Goal: Task Accomplishment & Management: Use online tool/utility

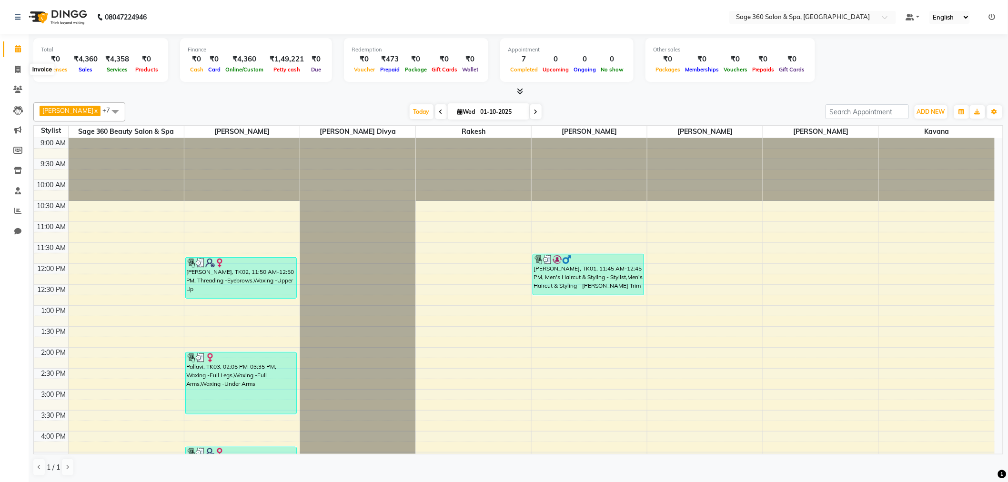
click at [20, 70] on icon at bounding box center [17, 69] width 5 height 7
select select "7678"
select select "service"
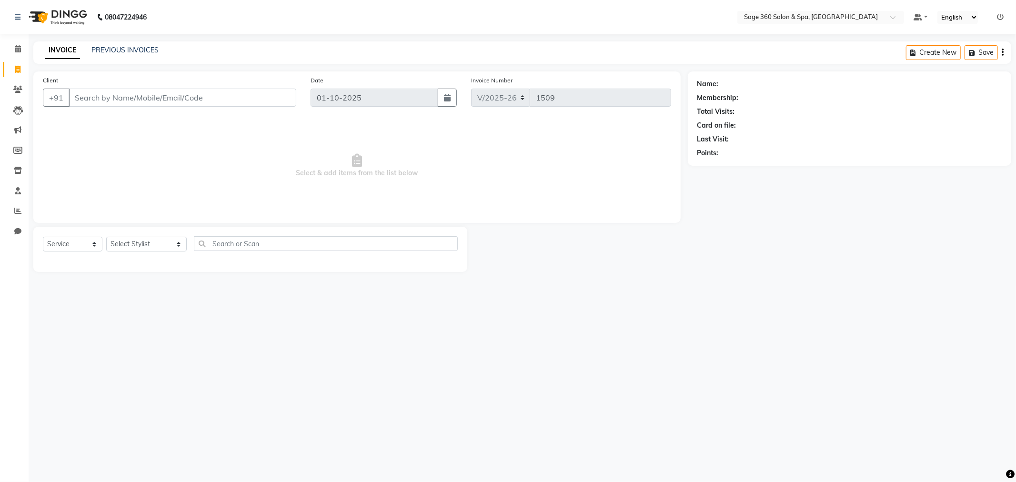
click at [132, 102] on input "Client" at bounding box center [183, 98] width 228 height 18
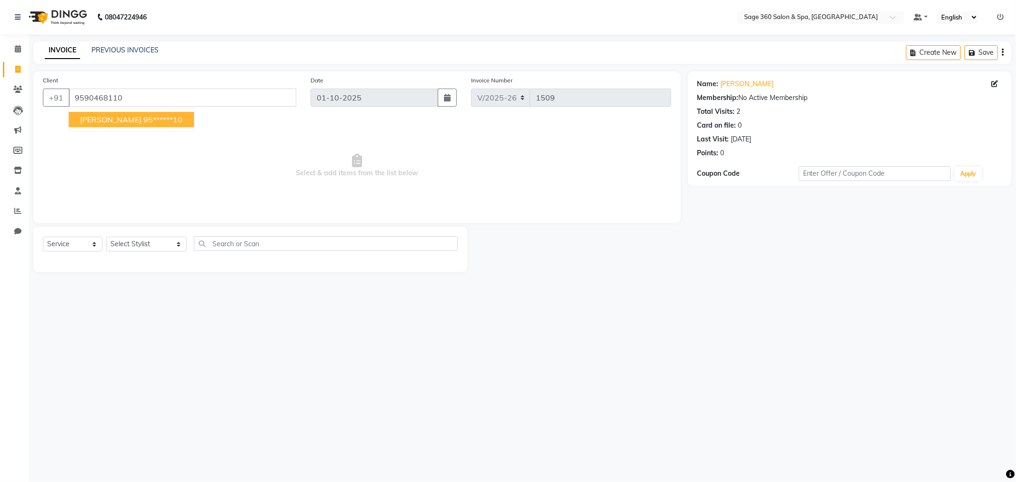
click at [117, 124] on button "Monika 95******10" at bounding box center [131, 119] width 125 height 15
type input "95******10"
drag, startPoint x: 140, startPoint y: 242, endPoint x: 141, endPoint y: 247, distance: 5.1
click at [140, 242] on select "Select Stylist [PERSON_NAME] [PERSON_NAME] Kavana [PERSON_NAME] [PERSON_NAME] […" at bounding box center [146, 244] width 80 height 15
select select "68050"
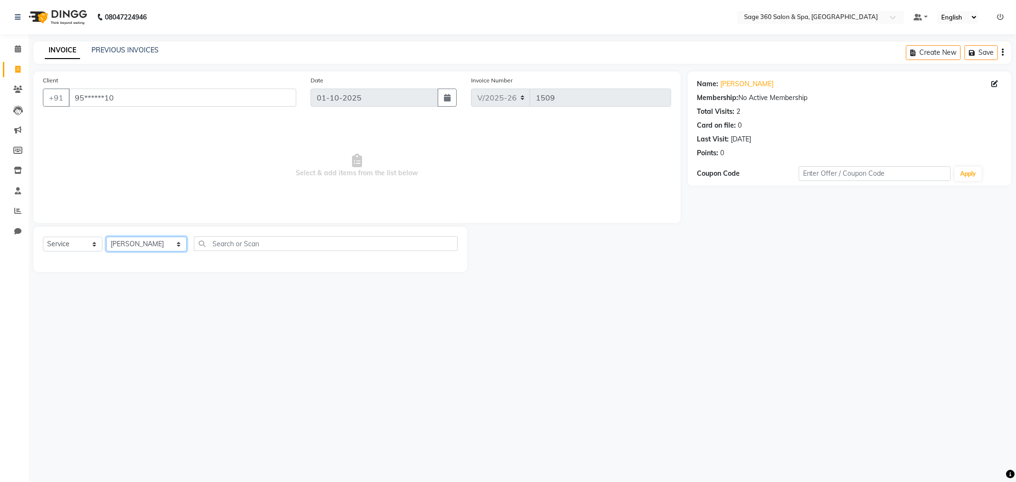
click at [106, 237] on select "Select Stylist [PERSON_NAME] [PERSON_NAME] Kavana [PERSON_NAME] [PERSON_NAME] […" at bounding box center [146, 244] width 80 height 15
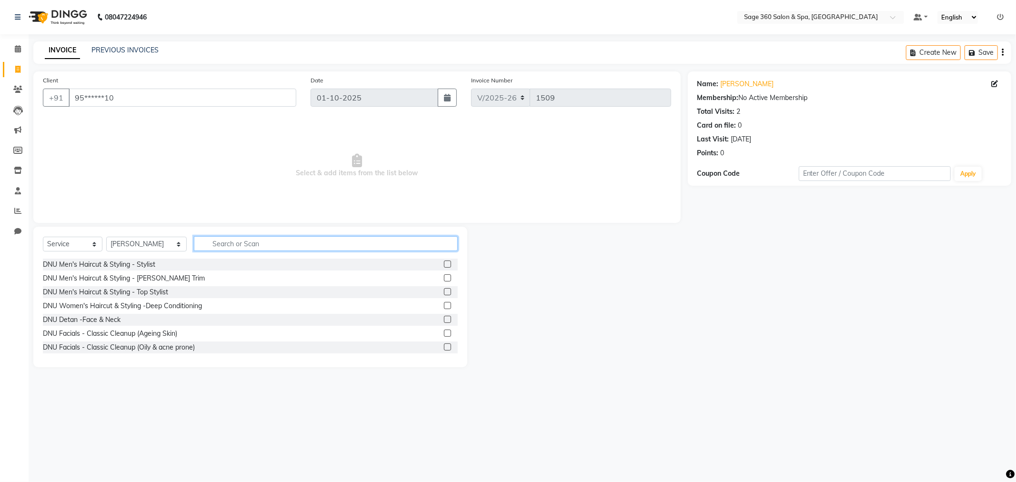
click at [272, 239] on input "text" at bounding box center [326, 243] width 264 height 15
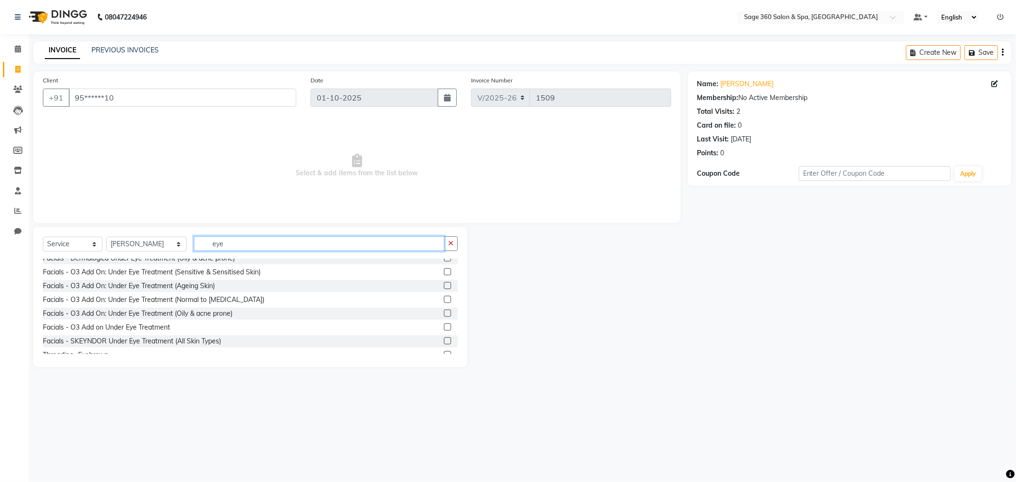
scroll to position [43, 0]
type input "eye"
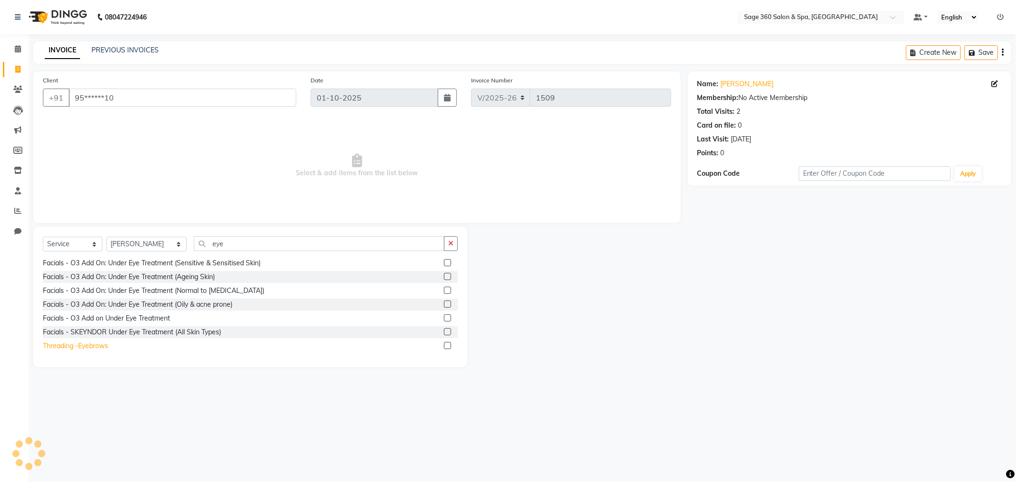
click at [97, 346] on div "Threading -Eyebrows" at bounding box center [75, 346] width 65 height 10
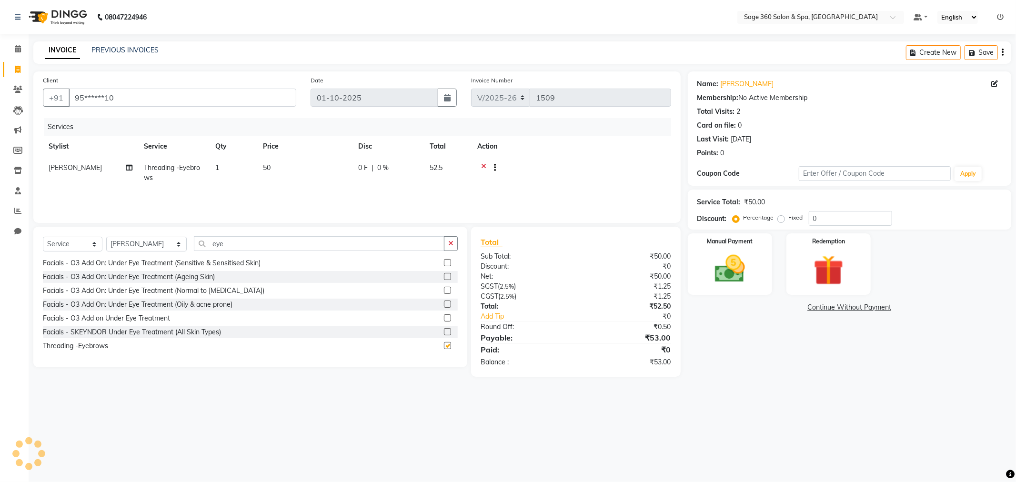
checkbox input "false"
click at [256, 249] on input "eye" at bounding box center [319, 243] width 250 height 15
type input "e"
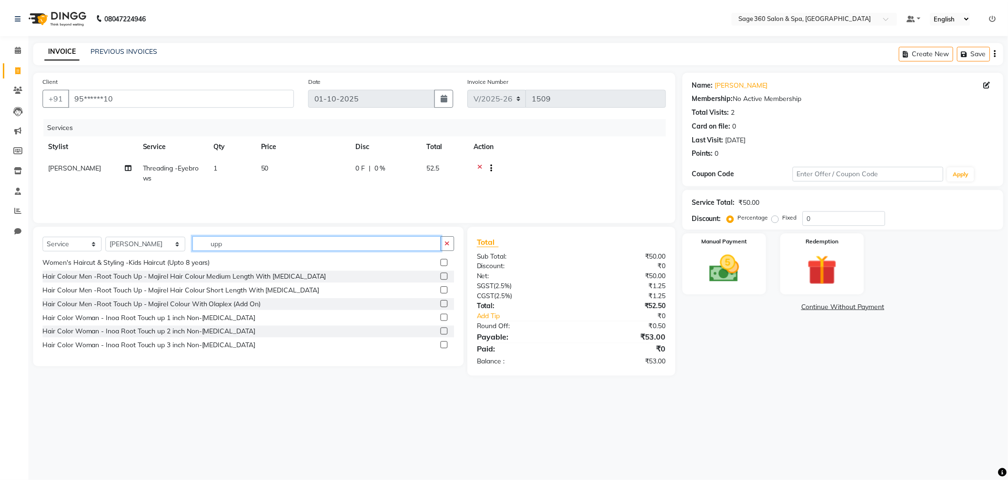
scroll to position [0, 0]
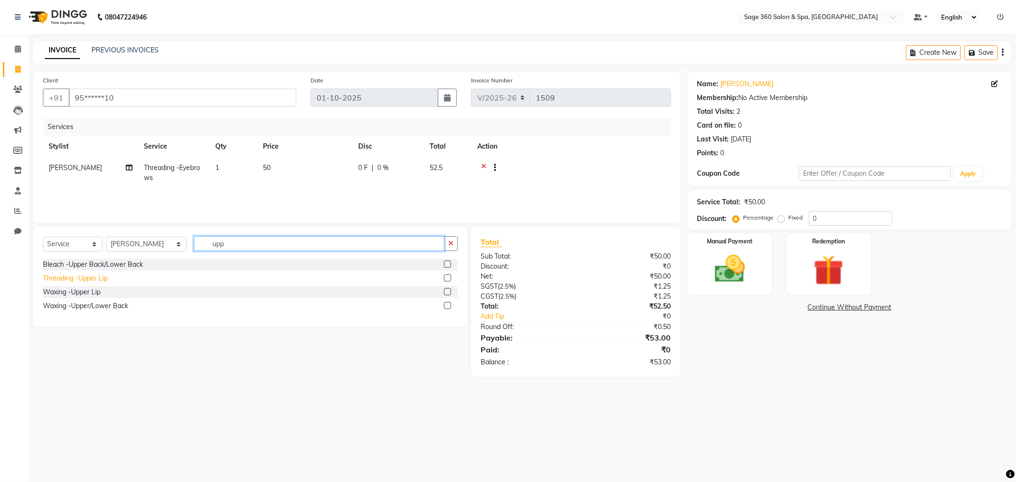
type input "upp"
click at [83, 282] on div "Threading -Upper Lip" at bounding box center [75, 278] width 65 height 10
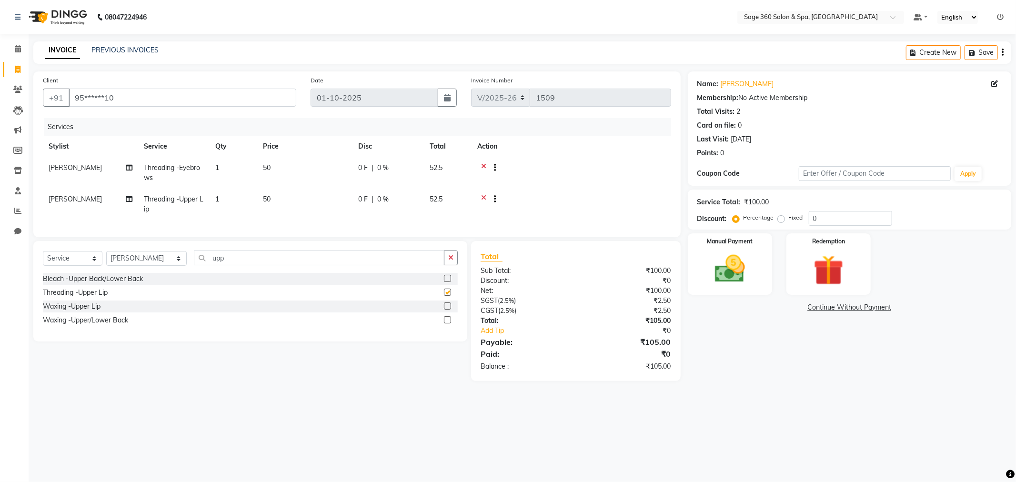
checkbox input "false"
click at [753, 262] on img at bounding box center [729, 269] width 51 height 36
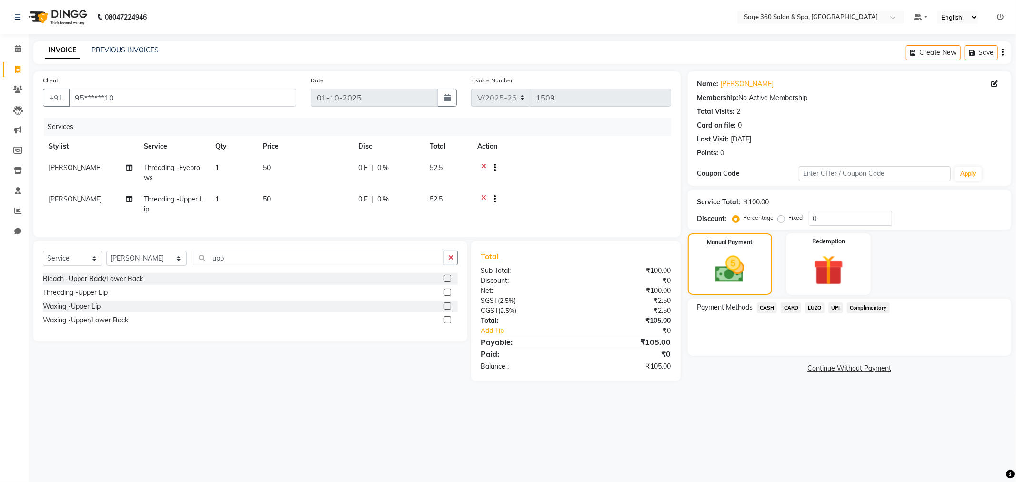
click at [833, 305] on span "UPI" at bounding box center [835, 307] width 15 height 11
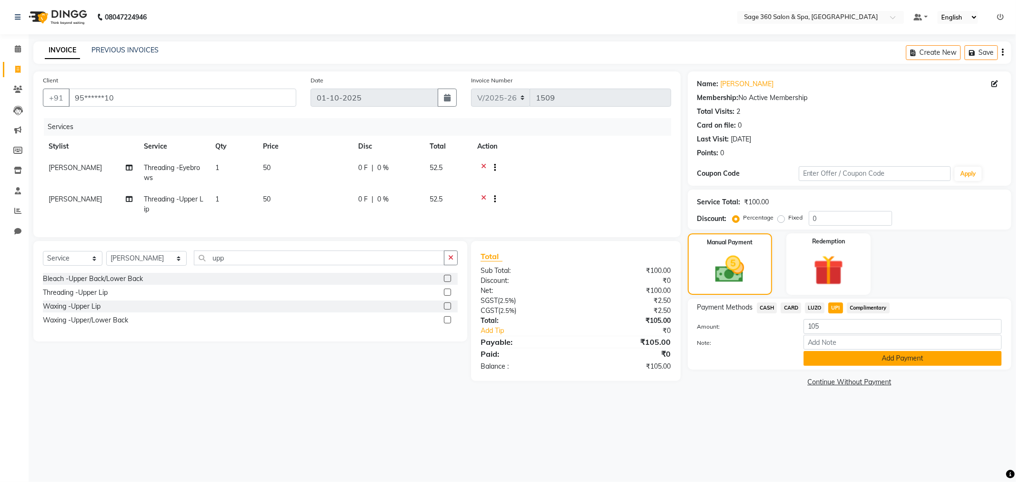
click at [829, 354] on button "Add Payment" at bounding box center [902, 358] width 198 height 15
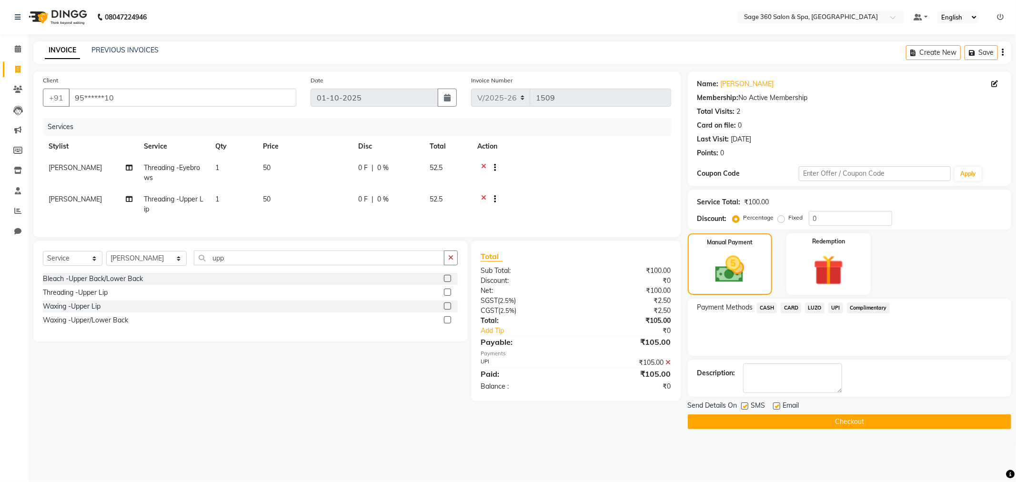
drag, startPoint x: 812, startPoint y: 424, endPoint x: 811, endPoint y: 418, distance: 6.2
click at [811, 424] on button "Checkout" at bounding box center [849, 421] width 323 height 15
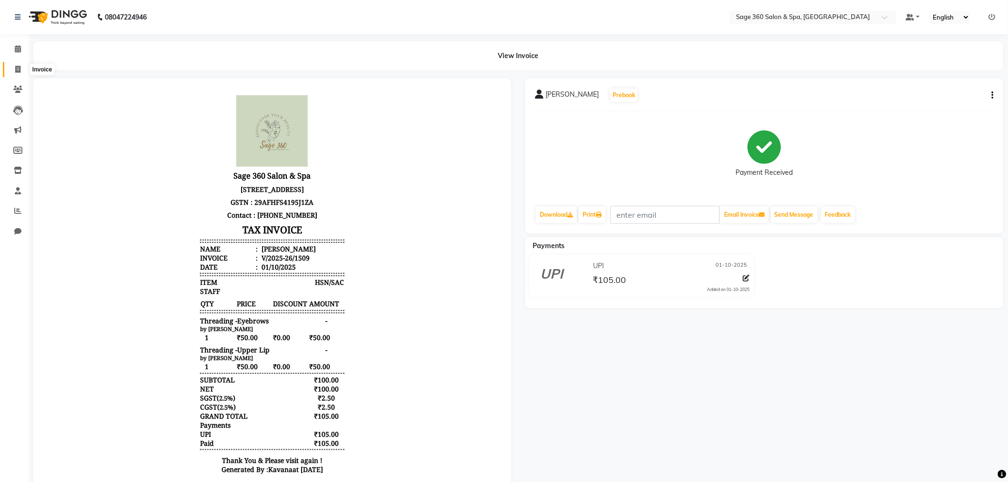
click at [18, 68] on icon at bounding box center [17, 69] width 5 height 7
select select "7678"
select select "service"
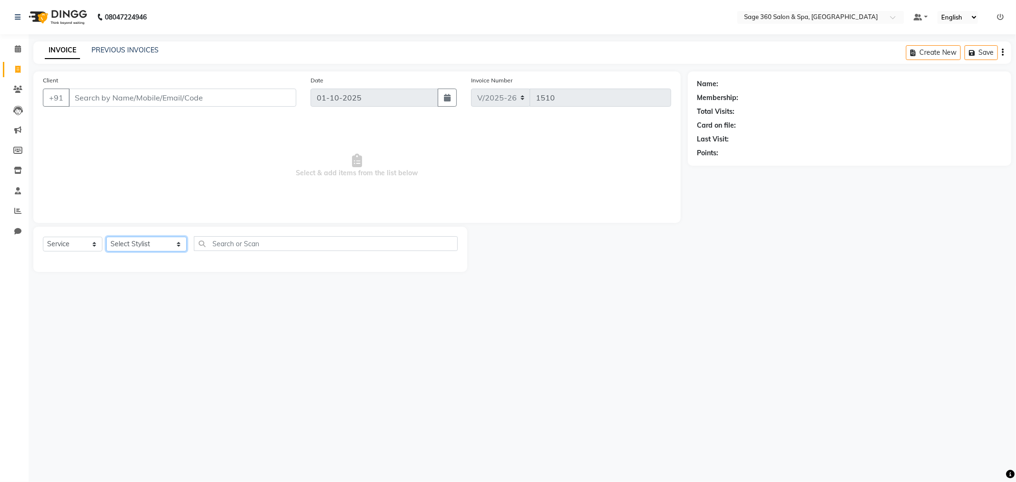
click at [147, 240] on select "Select Stylist [PERSON_NAME] [PERSON_NAME] Kavana [PERSON_NAME] [PERSON_NAME] […" at bounding box center [146, 244] width 80 height 15
click at [138, 244] on select "Select Stylist [PERSON_NAME] [PERSON_NAME] Kavana [PERSON_NAME] [PERSON_NAME] […" at bounding box center [146, 244] width 80 height 15
select select "85325"
click at [106, 237] on select "Select Stylist [PERSON_NAME] [PERSON_NAME] Kavana [PERSON_NAME] [PERSON_NAME] […" at bounding box center [146, 244] width 80 height 15
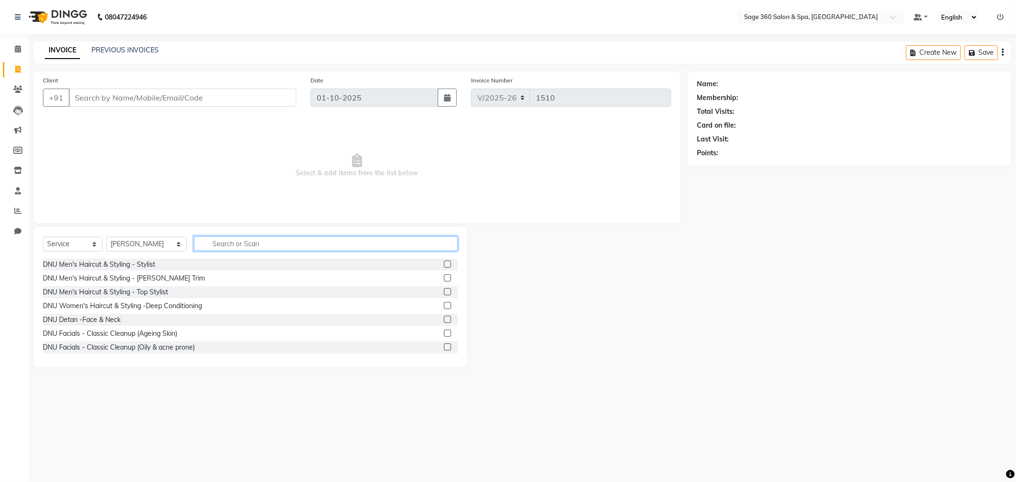
click at [239, 244] on input "text" at bounding box center [326, 243] width 264 height 15
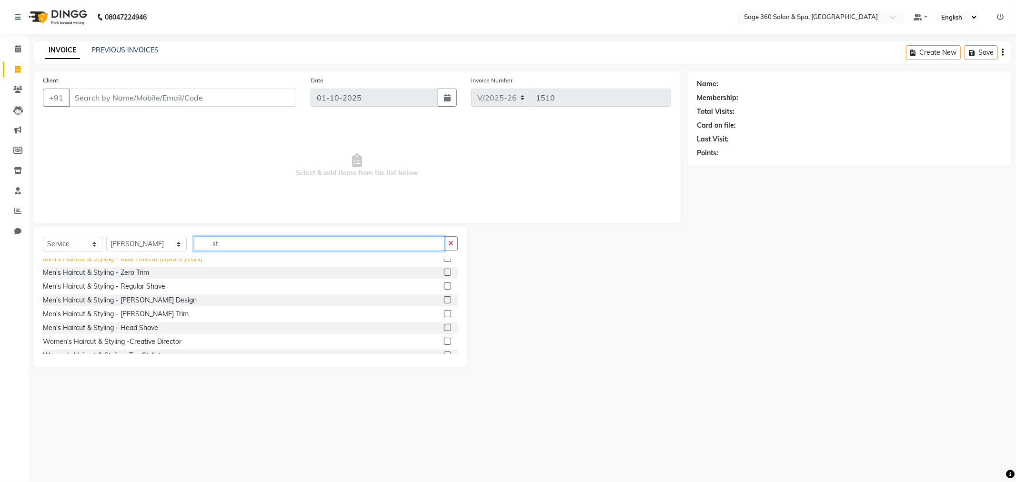
scroll to position [106, 0]
type input "st"
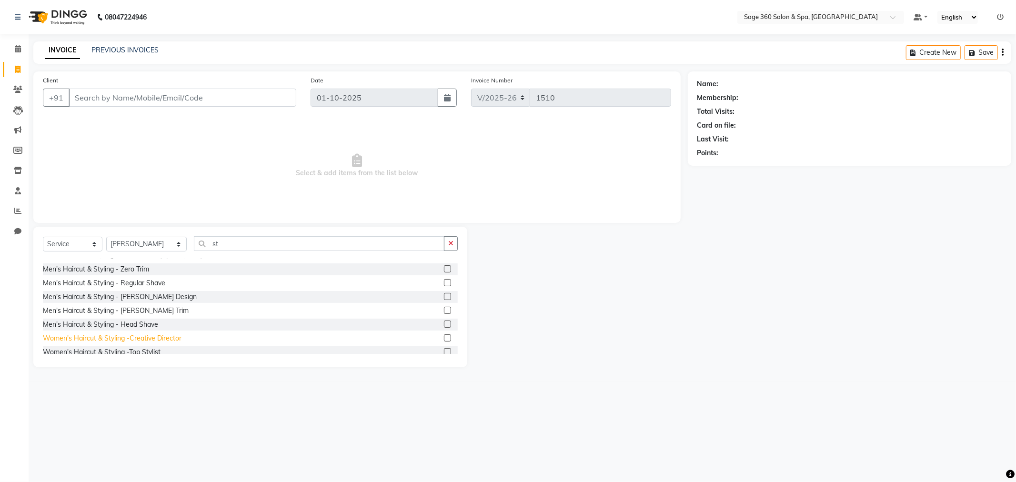
click at [149, 336] on div "Women's Haircut & Styling -Creative Director" at bounding box center [112, 338] width 139 height 10
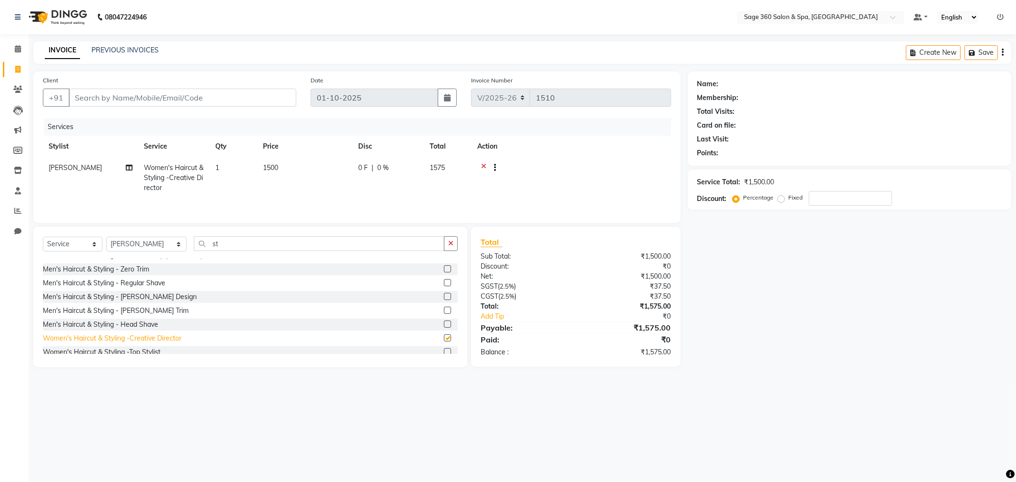
checkbox input "false"
click at [230, 241] on input "st" at bounding box center [319, 243] width 250 height 15
type input "s"
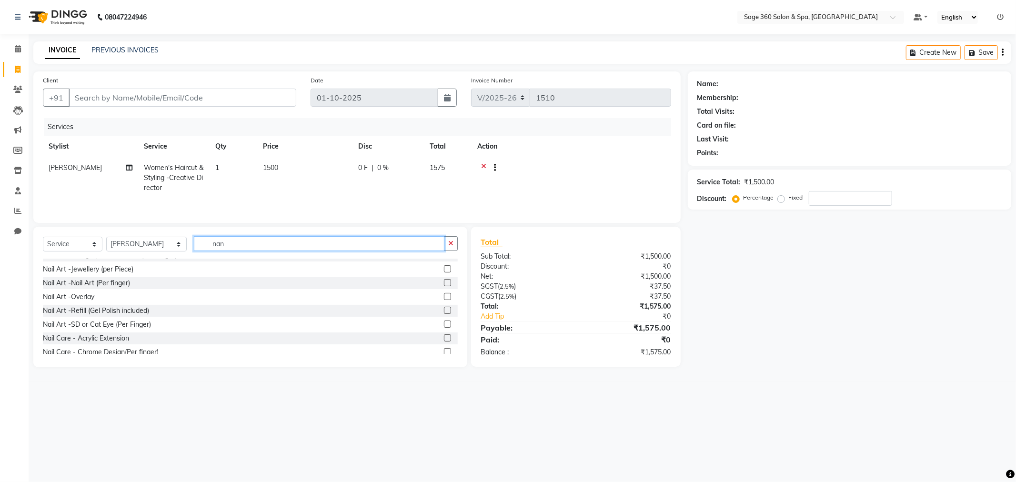
scroll to position [15, 0]
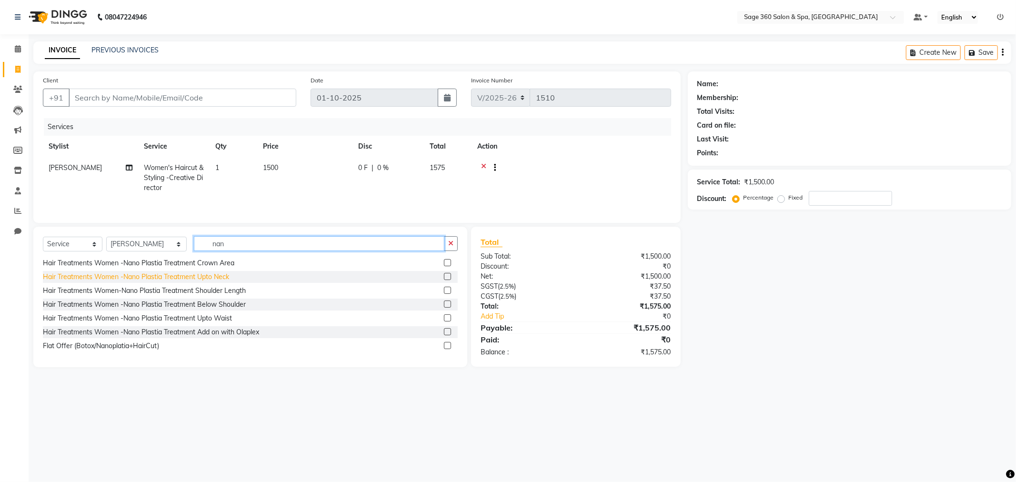
type input "nan"
click at [188, 280] on div "Hair Treatments Women -Nano Plastia Treatment Upto Neck" at bounding box center [136, 277] width 186 height 10
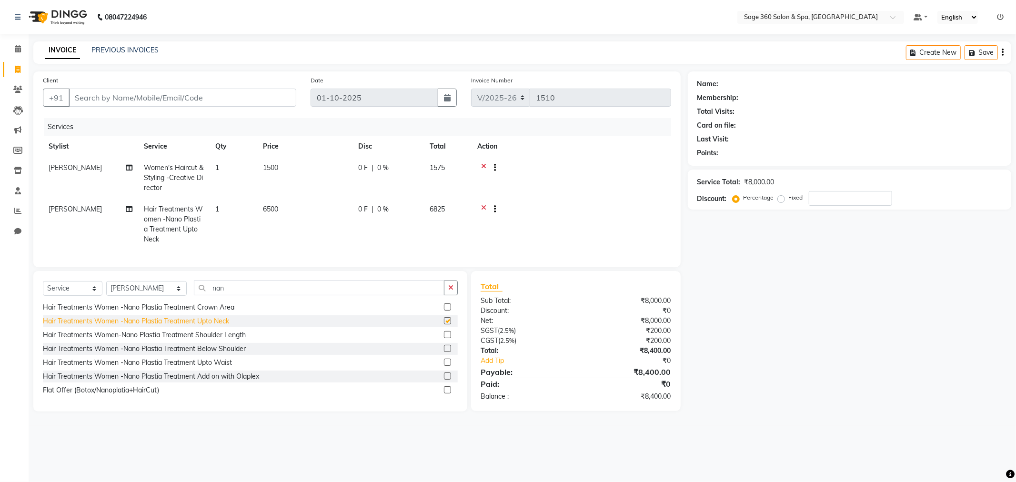
checkbox input "false"
click at [180, 339] on div "Hair Treatments Women-Nano Plastia Treatment Shoulder Length" at bounding box center [144, 335] width 203 height 10
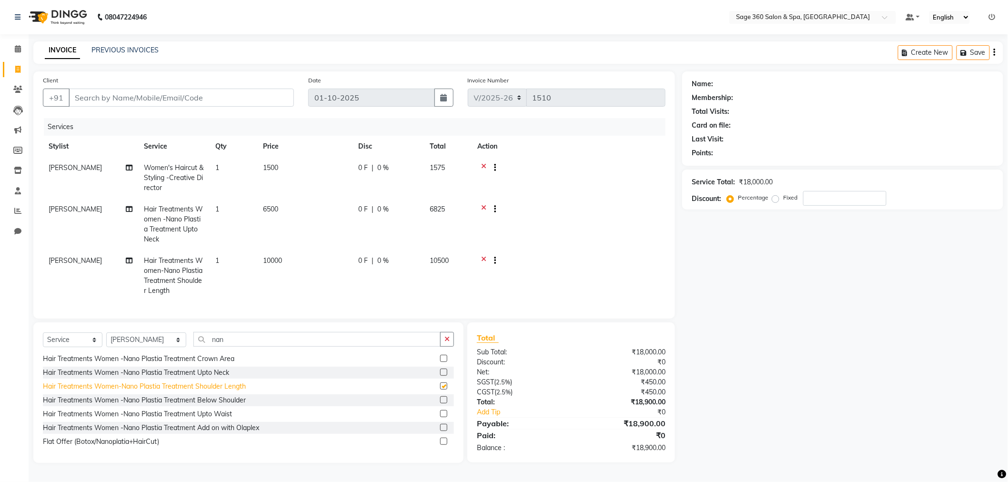
checkbox input "false"
click at [483, 205] on icon at bounding box center [483, 210] width 5 height 12
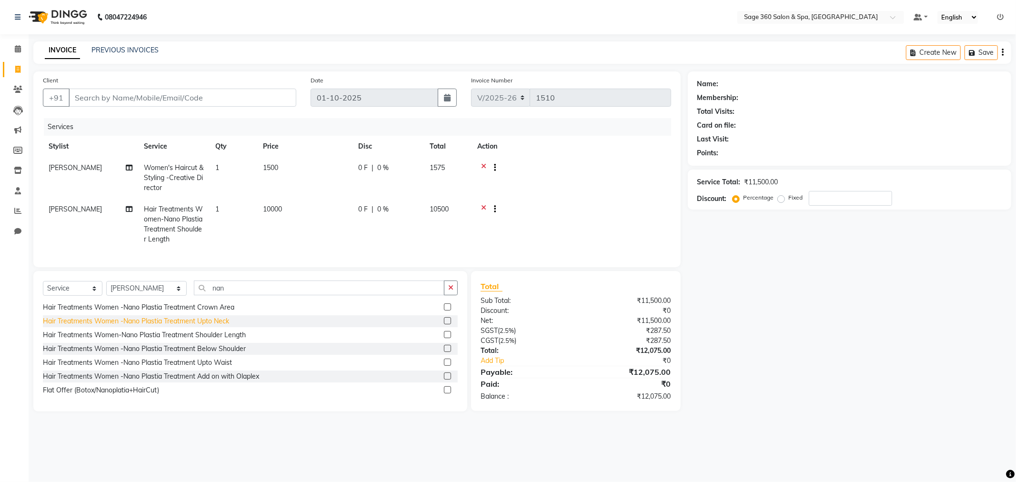
click at [216, 325] on div "Hair Treatments Women -Nano Plastia Treatment Upto Neck" at bounding box center [136, 321] width 186 height 10
checkbox input "false"
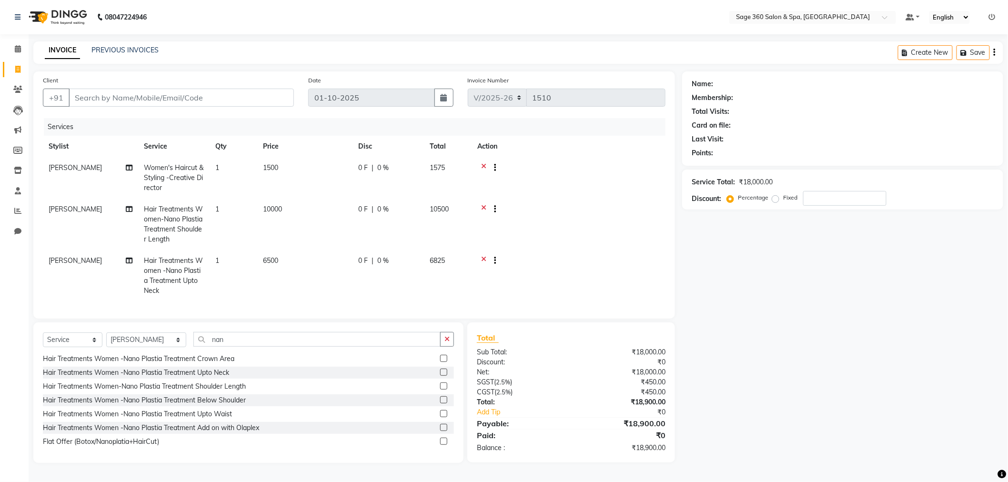
click at [481, 257] on icon at bounding box center [483, 262] width 5 height 12
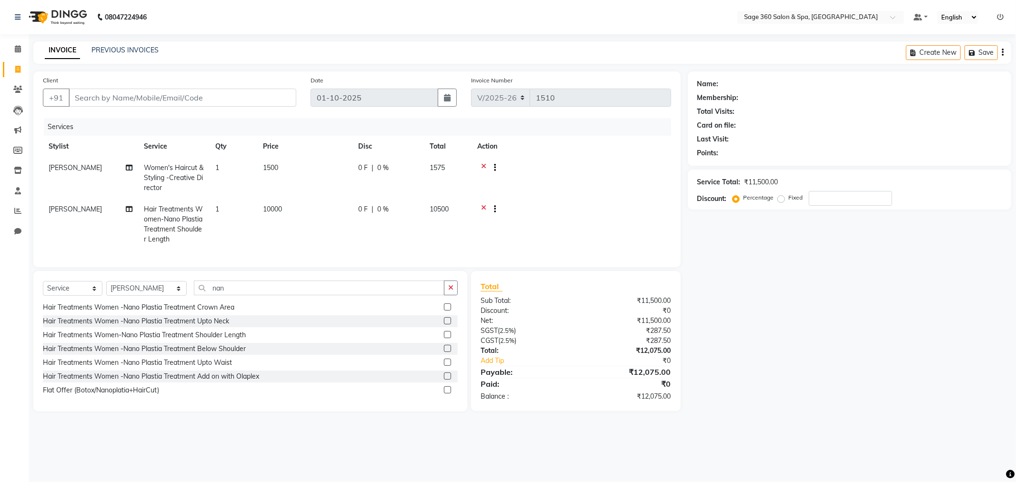
click at [383, 206] on span "0 %" at bounding box center [382, 209] width 11 height 10
select select "85325"
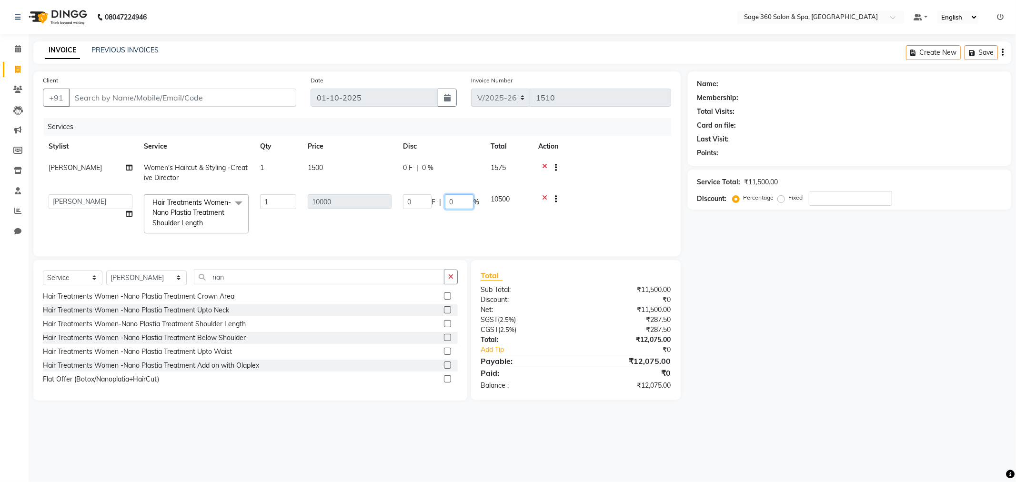
click at [454, 199] on input "0" at bounding box center [459, 201] width 29 height 15
type input "10"
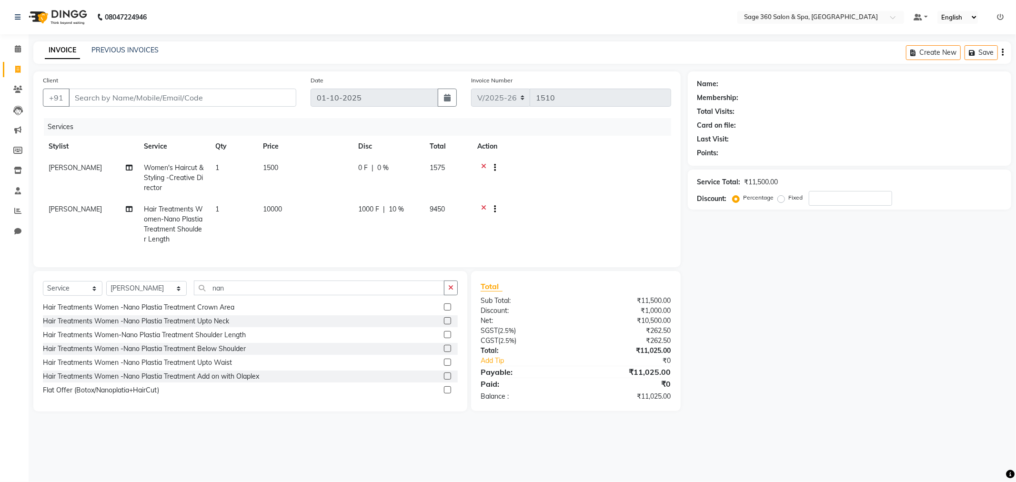
drag, startPoint x: 521, startPoint y: 196, endPoint x: 518, endPoint y: 187, distance: 9.5
click at [521, 194] on tbody "[PERSON_NAME] Women's Haircut & Styling -Creative Director 1 1500 0 F | 0 % 157…" at bounding box center [357, 203] width 628 height 93
click at [396, 207] on span "10 %" at bounding box center [396, 209] width 15 height 10
select select "85325"
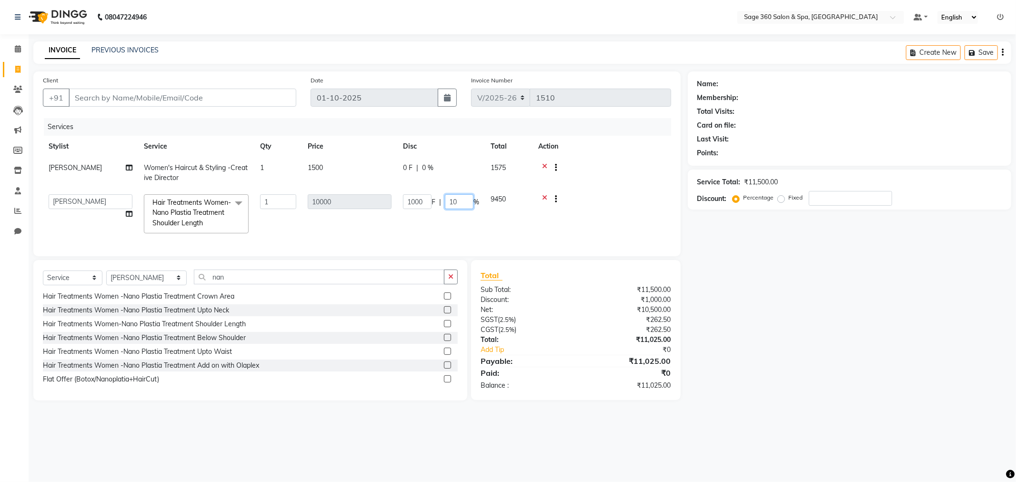
click at [458, 203] on input "10" at bounding box center [459, 201] width 29 height 15
type input "1"
type input "12"
click at [496, 205] on tr "[PERSON_NAME] [PERSON_NAME] [PERSON_NAME] [PERSON_NAME] [PERSON_NAME] [PERSON_N…" at bounding box center [357, 214] width 628 height 50
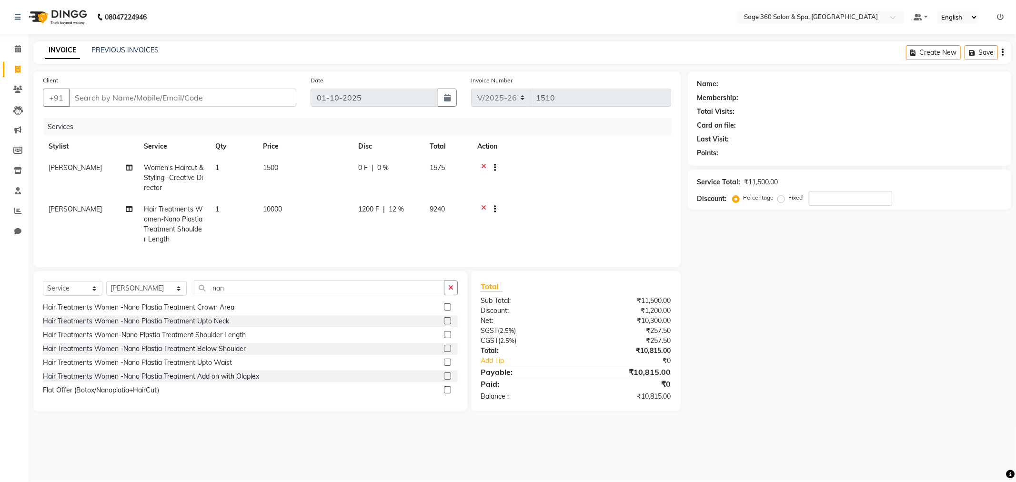
click at [397, 207] on span "12 %" at bounding box center [396, 209] width 15 height 10
select select "85325"
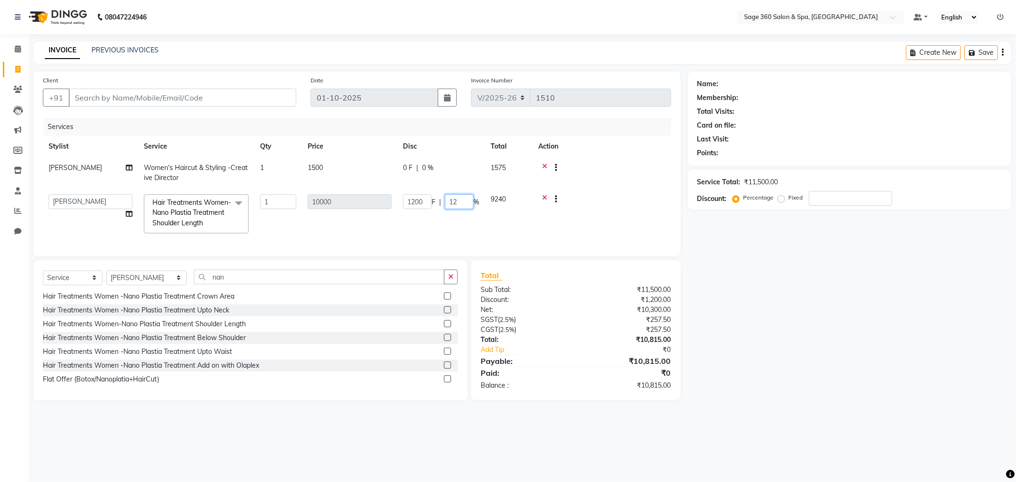
click at [461, 201] on input "12" at bounding box center [459, 201] width 29 height 15
type input "15"
click at [492, 205] on tr "[PERSON_NAME] [PERSON_NAME] [PERSON_NAME] [PERSON_NAME] [PERSON_NAME] [PERSON_N…" at bounding box center [357, 214] width 628 height 50
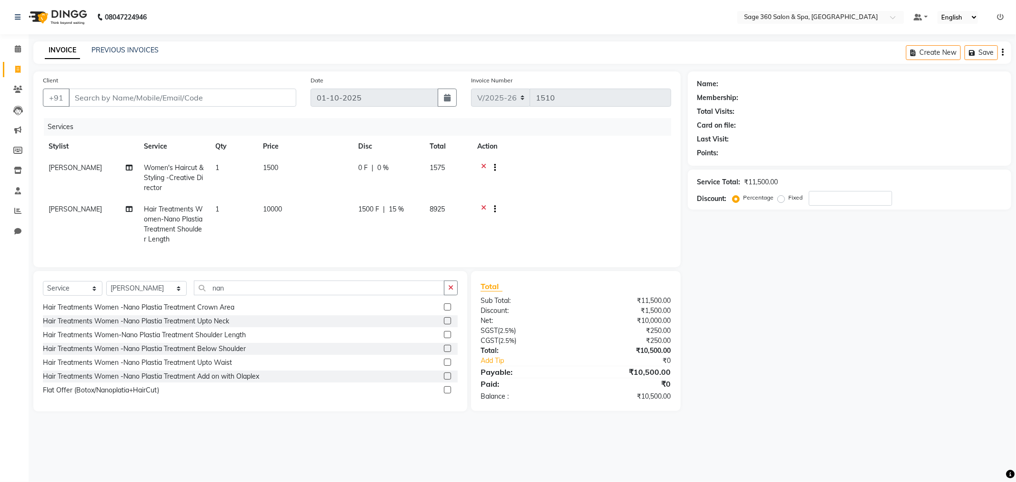
click at [397, 208] on span "15 %" at bounding box center [396, 209] width 15 height 10
select select "85325"
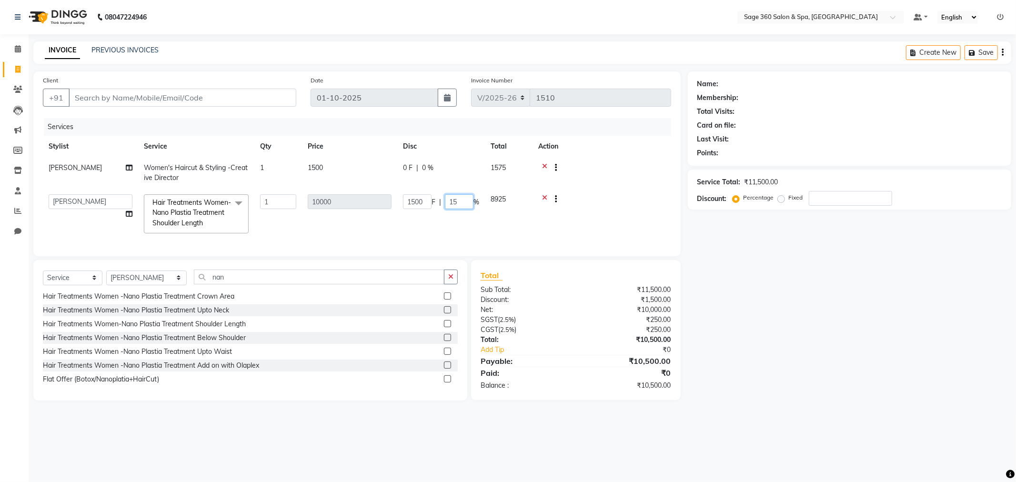
click at [465, 200] on input "15" at bounding box center [459, 201] width 29 height 15
type input "1"
type input "20"
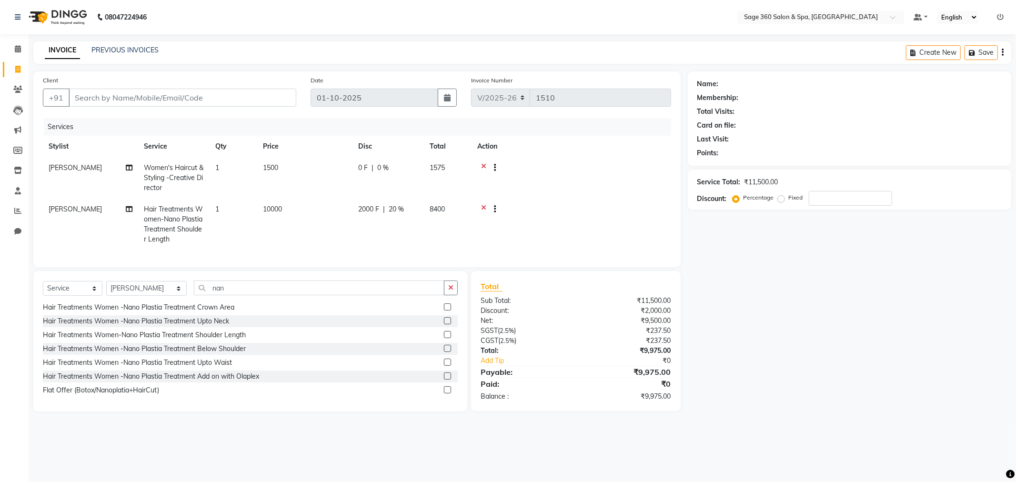
click at [502, 203] on tr "[PERSON_NAME] Hair Treatments Women-Nano Plastia Treatment Shoulder Length 1 10…" at bounding box center [357, 224] width 628 height 51
click at [437, 218] on td "8400" at bounding box center [448, 224] width 48 height 51
select select "85325"
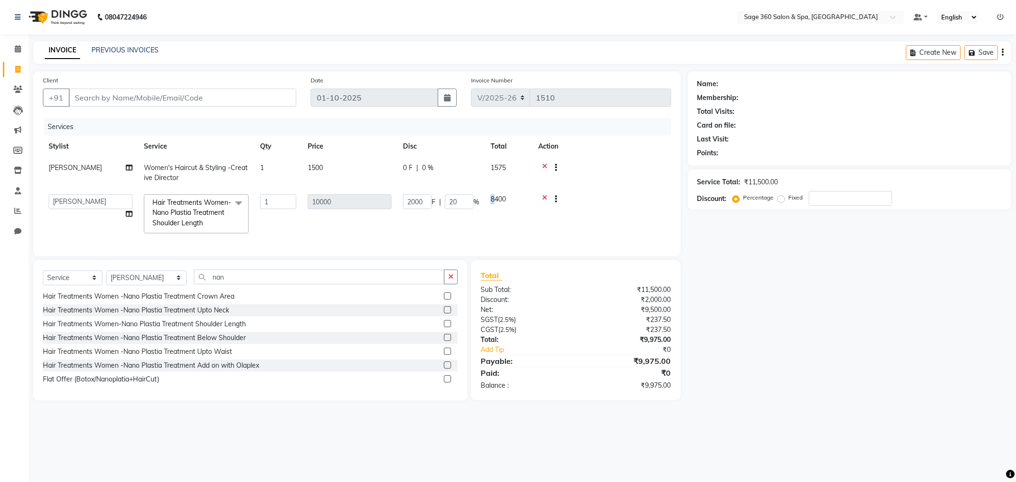
click at [493, 203] on td "8400" at bounding box center [509, 214] width 48 height 50
click at [463, 200] on input "20" at bounding box center [459, 201] width 29 height 15
type input "25"
click at [505, 208] on tr "[PERSON_NAME] [PERSON_NAME] [PERSON_NAME] [PERSON_NAME] [PERSON_NAME] [PERSON_N…" at bounding box center [357, 214] width 628 height 50
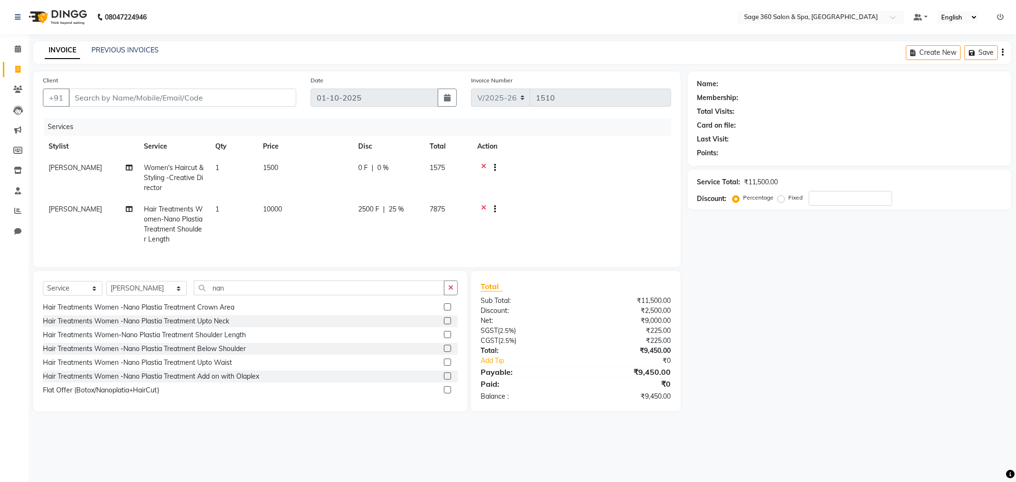
click at [398, 210] on span "25 %" at bounding box center [396, 209] width 15 height 10
select select "85325"
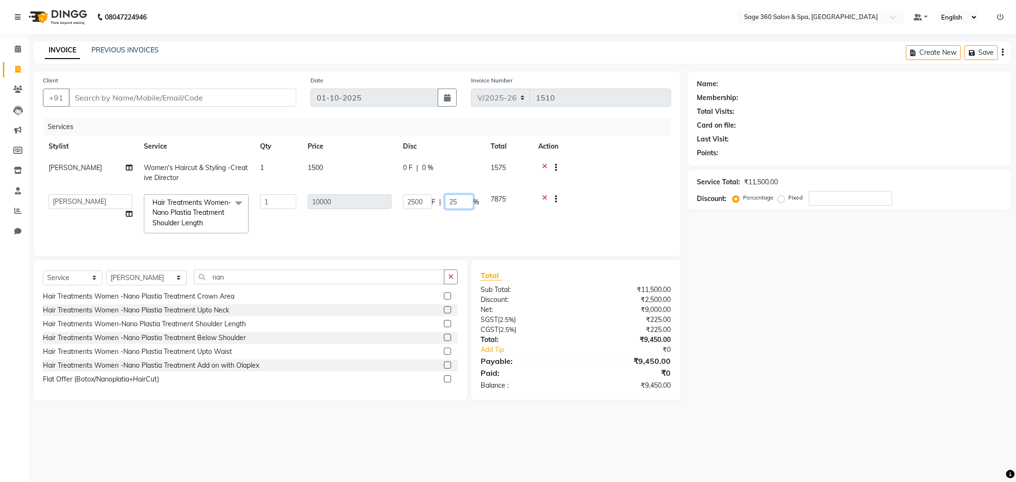
drag, startPoint x: 457, startPoint y: 201, endPoint x: 440, endPoint y: 201, distance: 17.1
click at [455, 201] on input "25" at bounding box center [459, 201] width 29 height 15
type input "26"
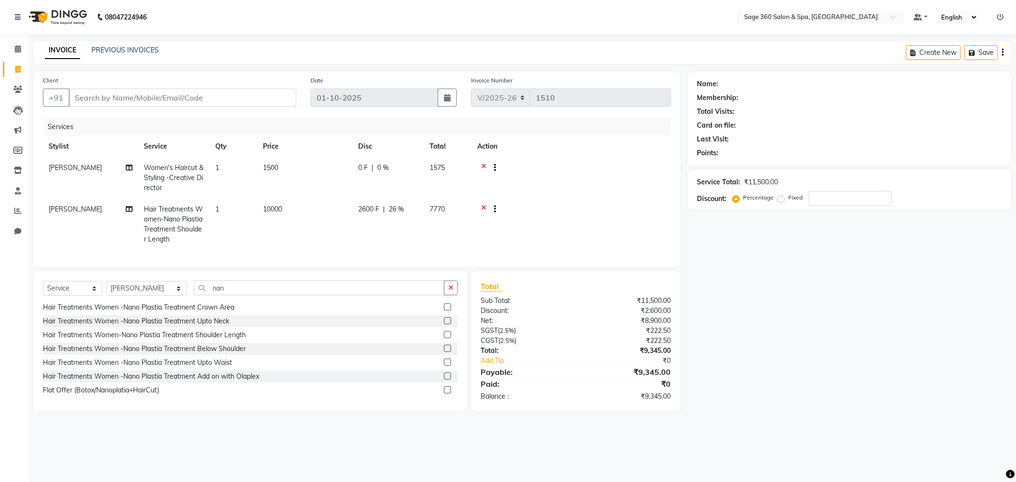
click at [505, 201] on tr "[PERSON_NAME] Hair Treatments Women-Nano Plastia Treatment Shoulder Length 1 10…" at bounding box center [357, 224] width 628 height 51
click at [396, 208] on span "26 %" at bounding box center [396, 209] width 15 height 10
select select "85325"
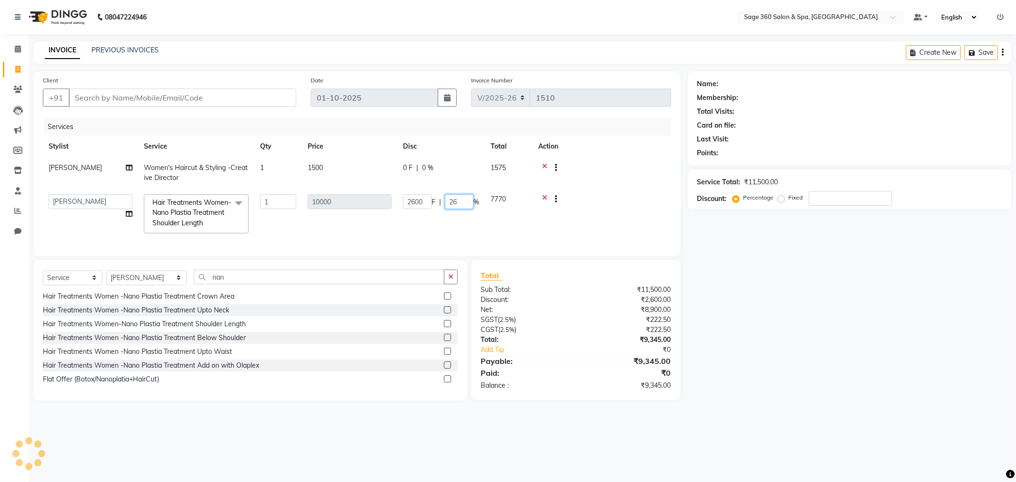
click at [461, 199] on input "26" at bounding box center [459, 201] width 29 height 15
type input "28"
click at [490, 209] on tr "[PERSON_NAME] [PERSON_NAME] [PERSON_NAME] [PERSON_NAME] [PERSON_NAME] [PERSON_N…" at bounding box center [357, 214] width 628 height 50
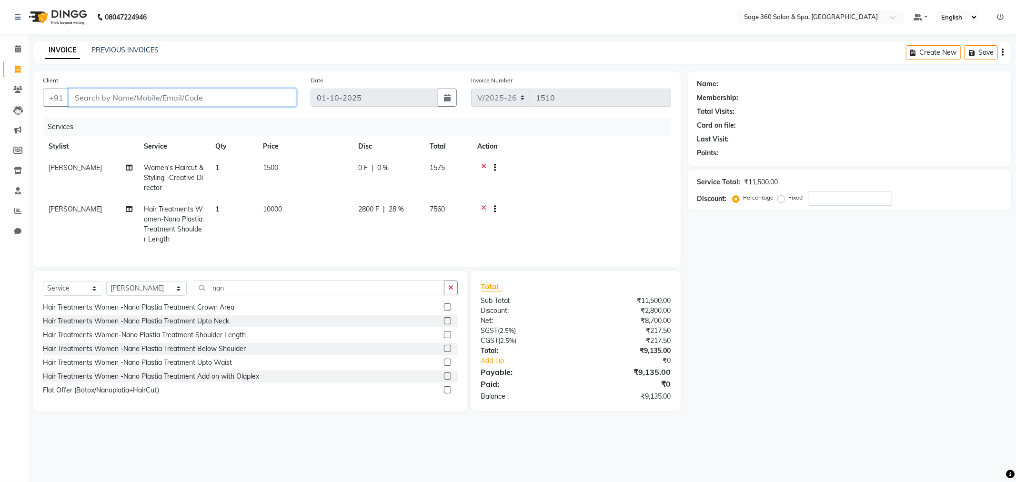
click at [210, 99] on input "Client" at bounding box center [183, 98] width 228 height 18
click at [264, 295] on input "nan" at bounding box center [319, 287] width 250 height 15
type input "n"
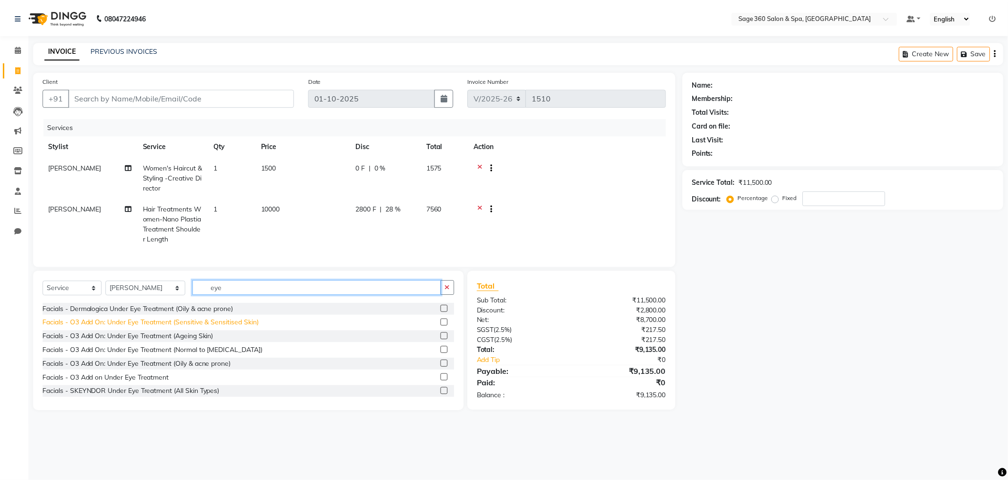
scroll to position [42, 0]
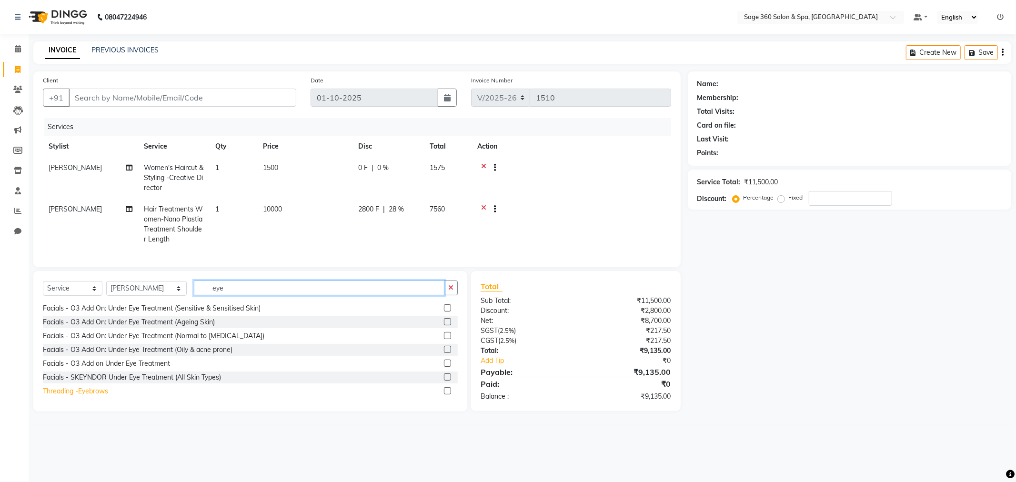
type input "eye"
click at [87, 396] on div "Threading -Eyebrows" at bounding box center [75, 391] width 65 height 10
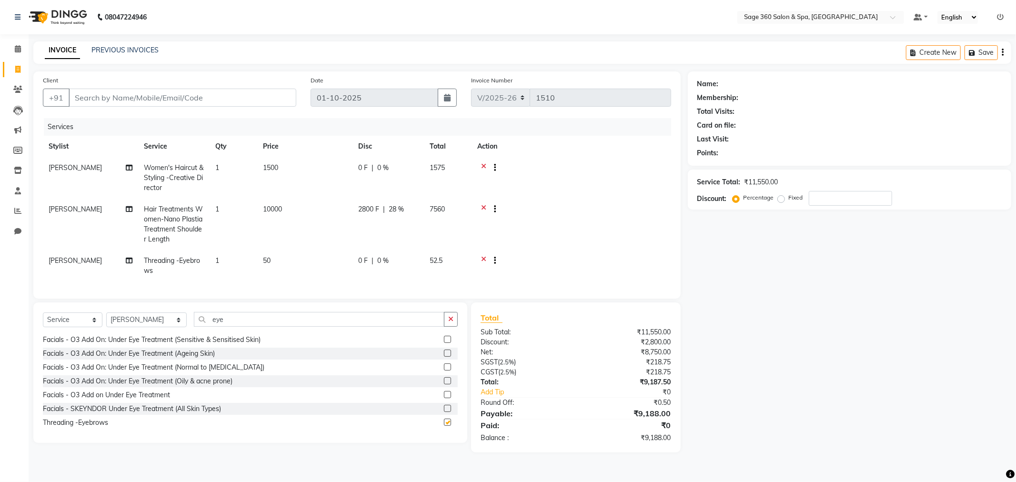
checkbox input "false"
click at [206, 93] on input "Client" at bounding box center [183, 98] width 228 height 18
type input "9"
type input "0"
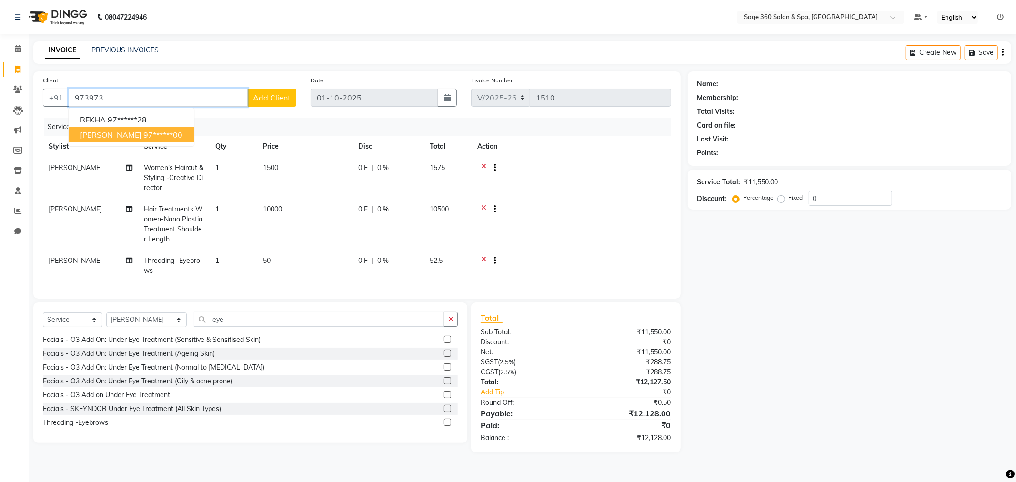
click at [99, 137] on span "[PERSON_NAME]" at bounding box center [110, 135] width 61 height 10
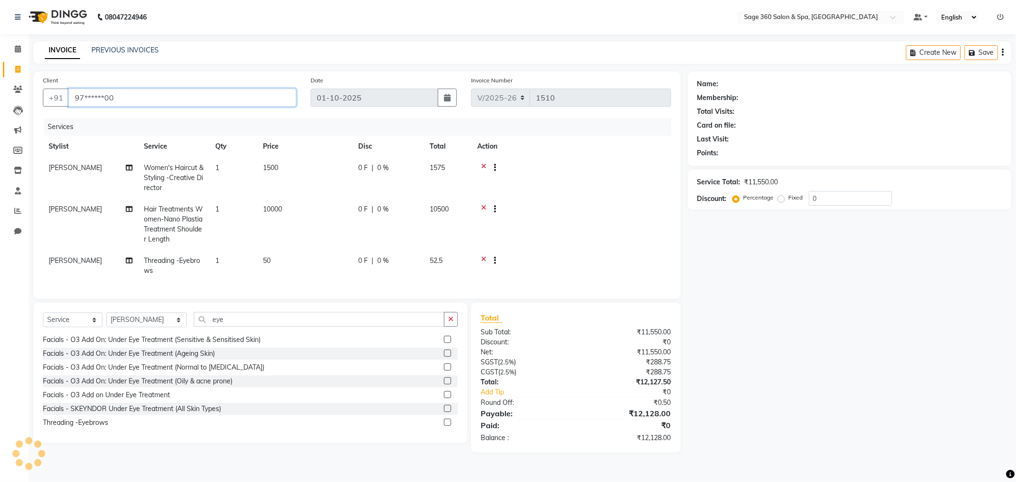
type input "97******00"
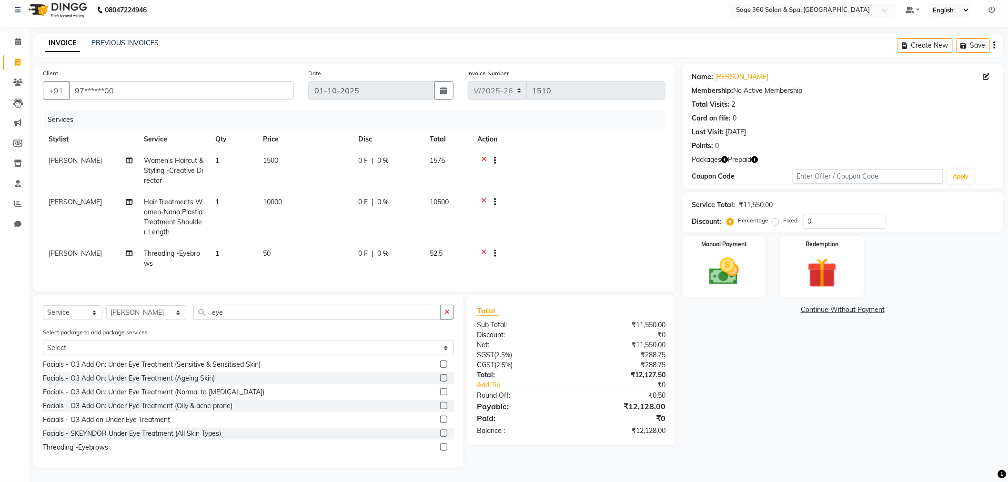
scroll to position [0, 0]
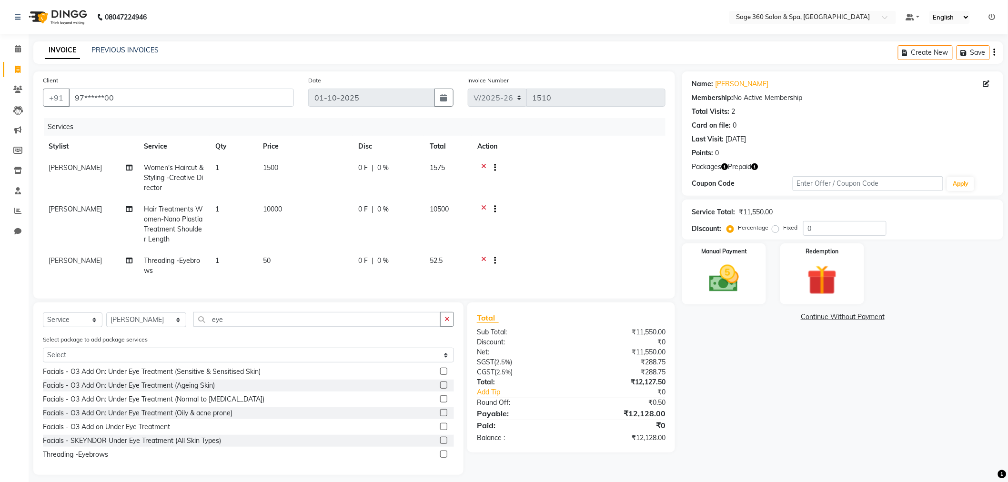
click at [278, 205] on span "10000" at bounding box center [272, 209] width 19 height 9
select select "85325"
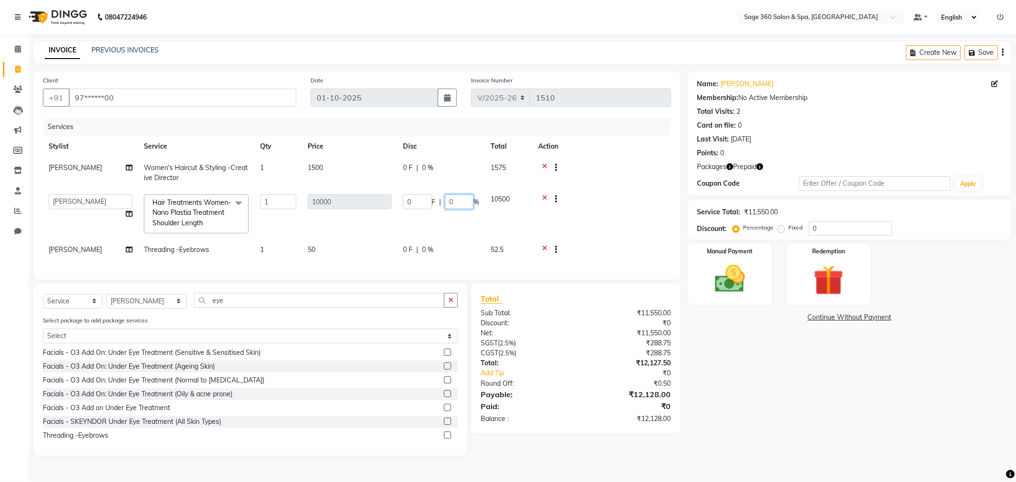
click at [467, 202] on input "0" at bounding box center [459, 201] width 29 height 15
type input "28"
click at [508, 204] on tr "[PERSON_NAME] [PERSON_NAME] [PERSON_NAME] [PERSON_NAME] [PERSON_NAME] [PERSON_N…" at bounding box center [357, 214] width 628 height 50
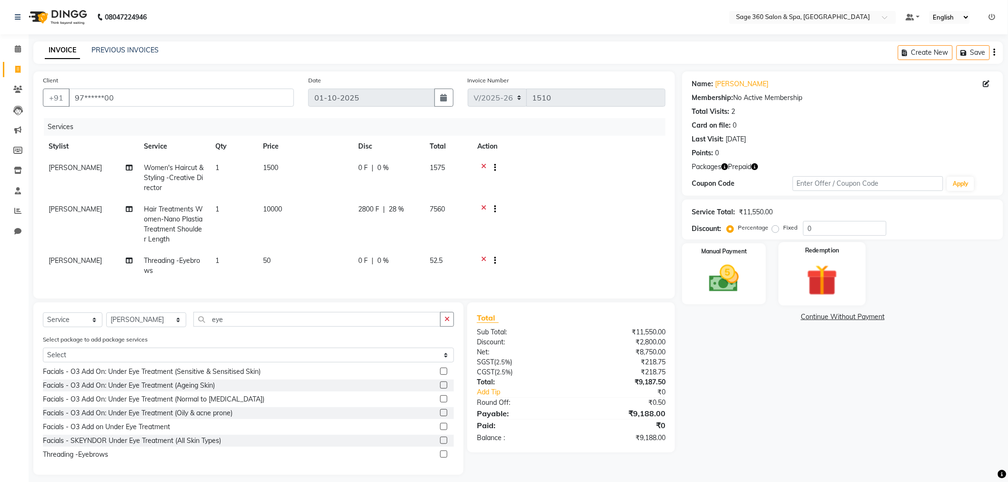
click at [806, 274] on img at bounding box center [822, 280] width 50 height 39
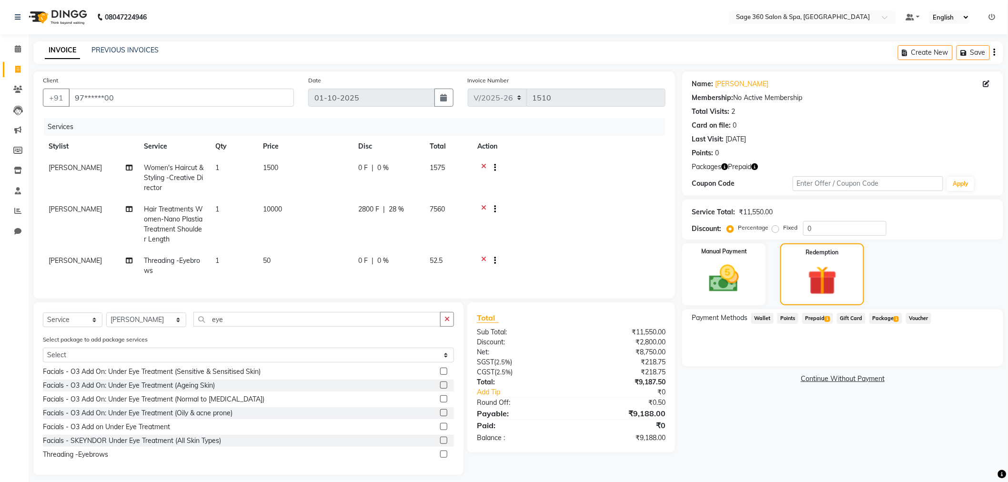
click at [764, 315] on span "Wallet" at bounding box center [762, 318] width 22 height 11
drag, startPoint x: 820, startPoint y: 318, endPoint x: 827, endPoint y: 318, distance: 6.2
click at [820, 317] on span "Prepaid 1" at bounding box center [817, 318] width 31 height 11
click at [483, 206] on icon at bounding box center [483, 210] width 5 height 12
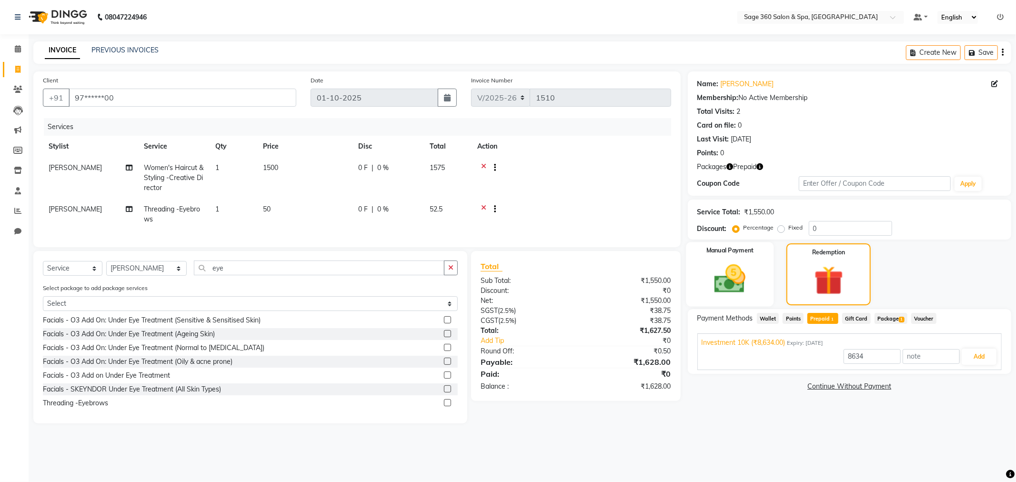
click at [732, 284] on img at bounding box center [729, 279] width 51 height 36
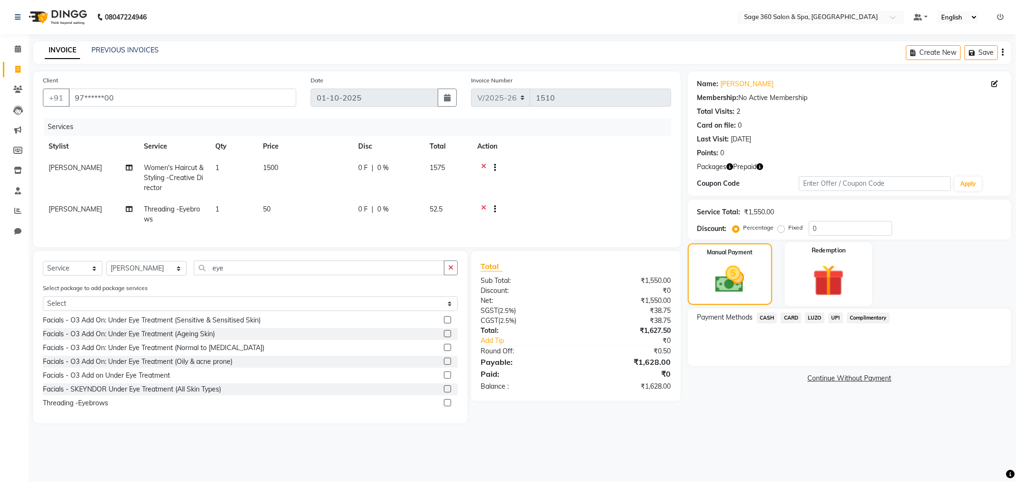
click at [838, 274] on img at bounding box center [828, 280] width 51 height 39
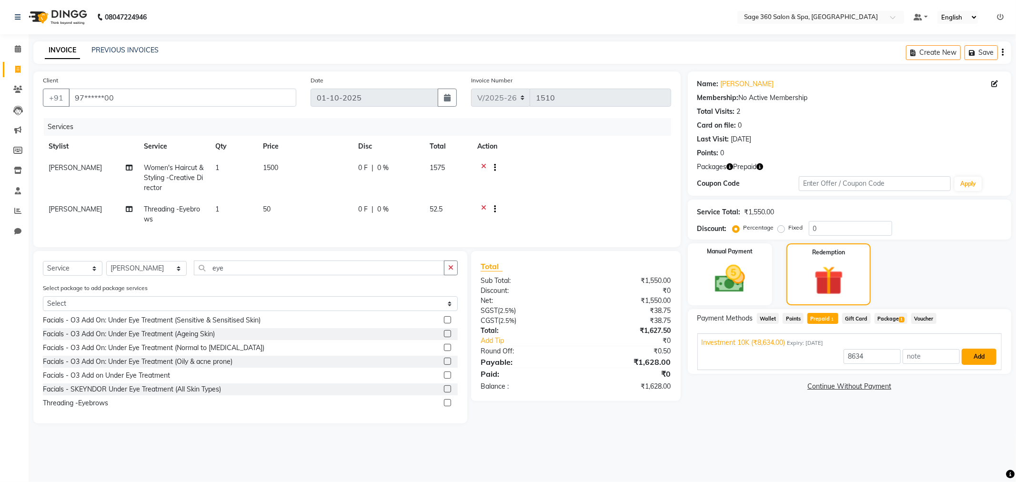
click at [977, 359] on button "Add" at bounding box center [978, 357] width 35 height 16
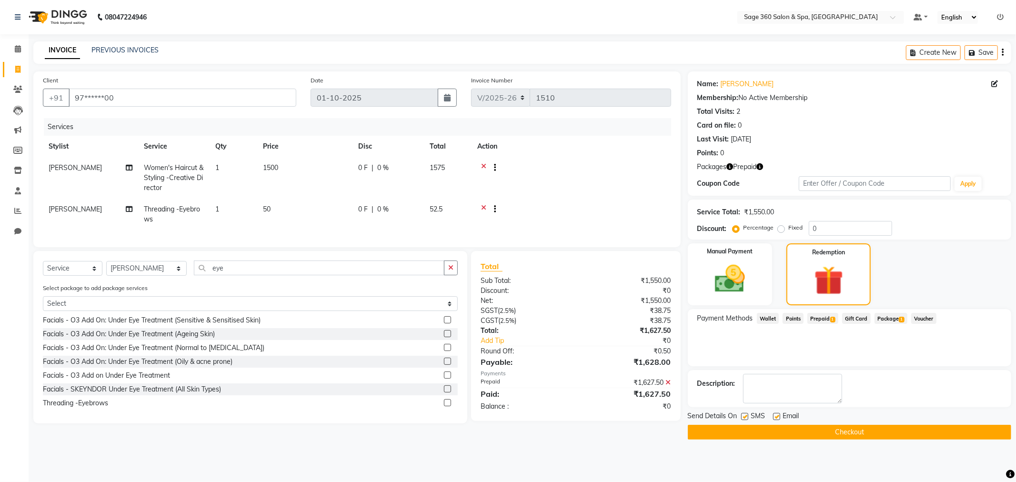
click at [820, 316] on span "Prepaid 1" at bounding box center [822, 318] width 31 height 11
drag, startPoint x: 829, startPoint y: 433, endPoint x: 829, endPoint y: 428, distance: 5.7
click at [829, 431] on button "Checkout" at bounding box center [849, 432] width 323 height 15
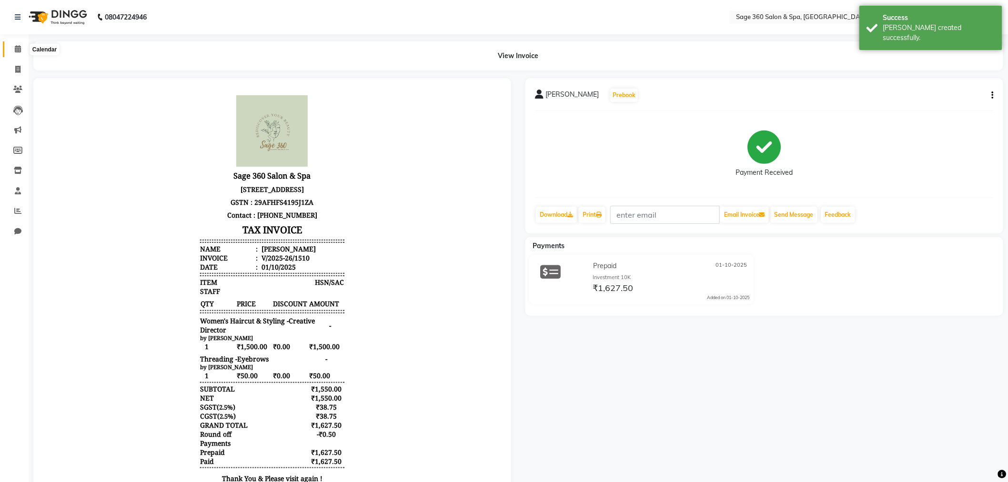
click at [20, 51] on icon at bounding box center [18, 48] width 6 height 7
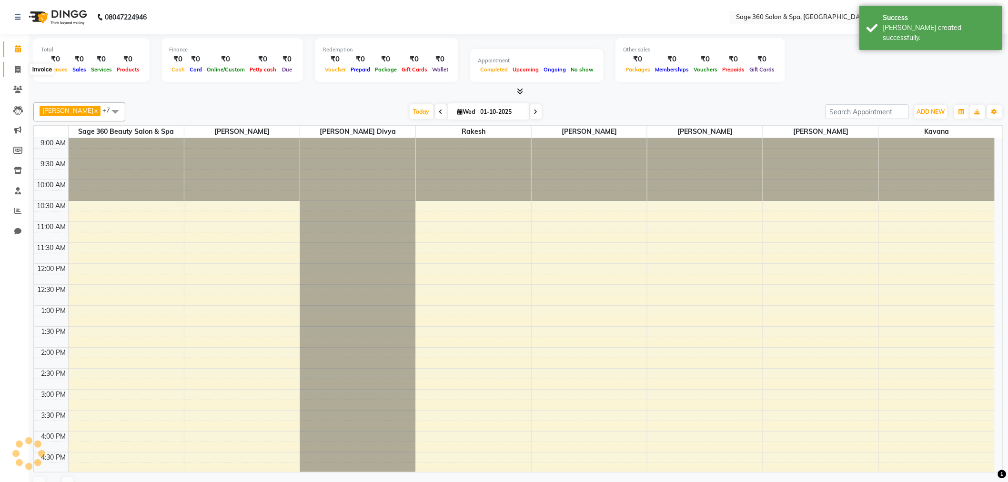
click at [18, 70] on icon at bounding box center [17, 69] width 5 height 7
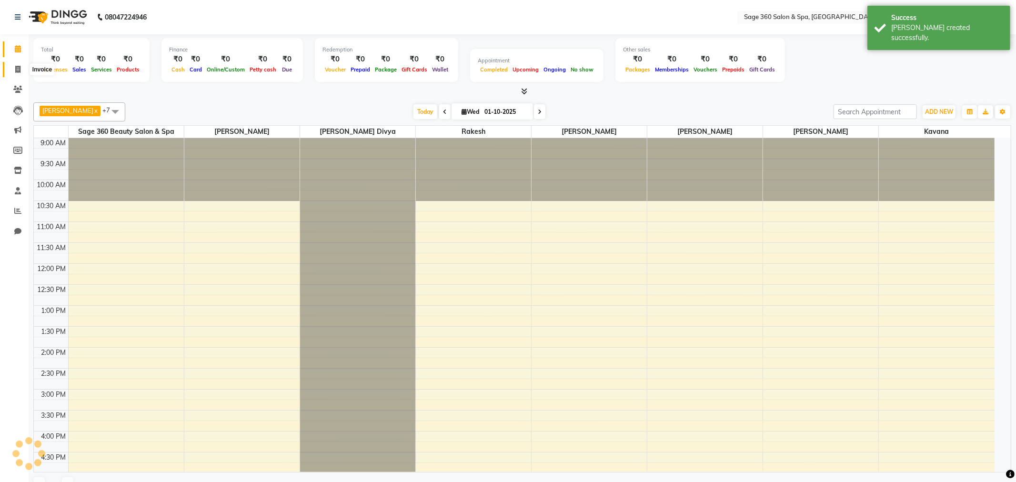
select select "7678"
select select "service"
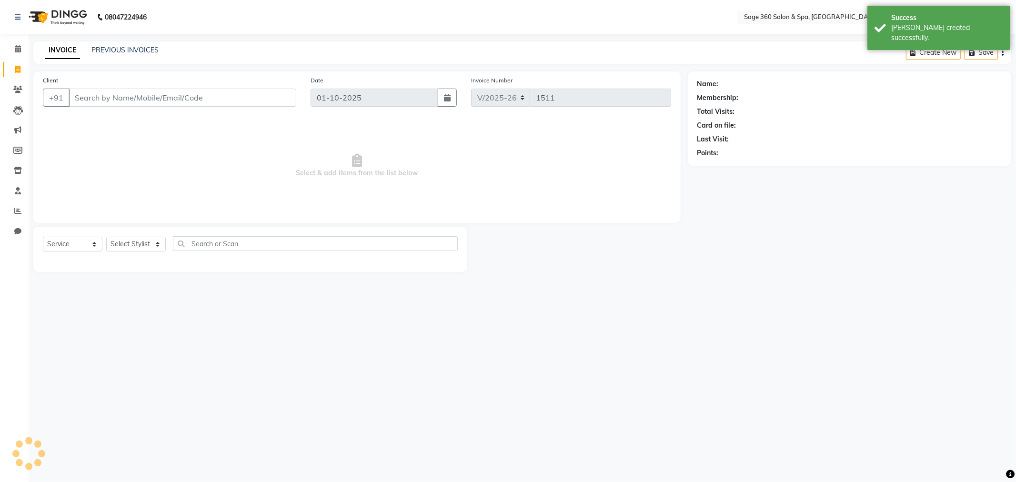
click at [144, 98] on input "Client" at bounding box center [183, 98] width 228 height 18
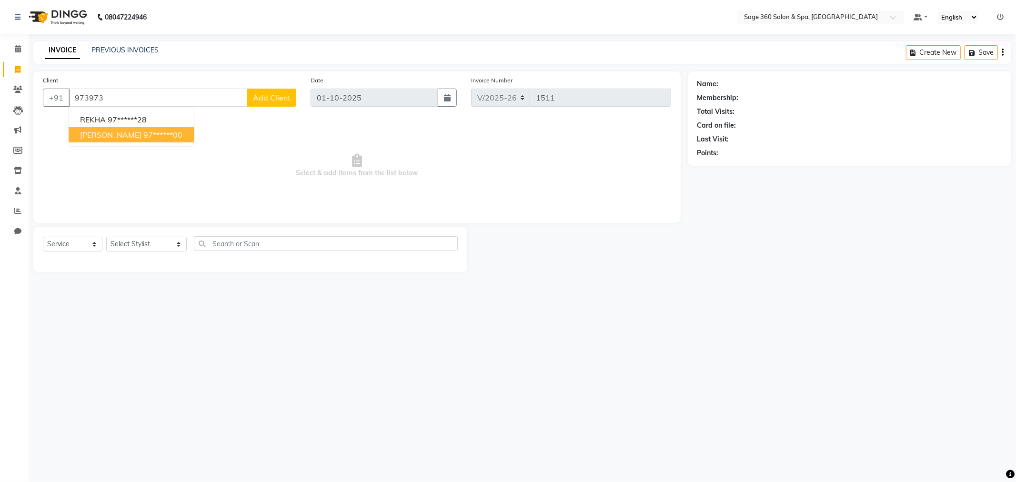
click at [140, 140] on button "[PERSON_NAME] 97******00" at bounding box center [131, 134] width 125 height 15
type input "97******00"
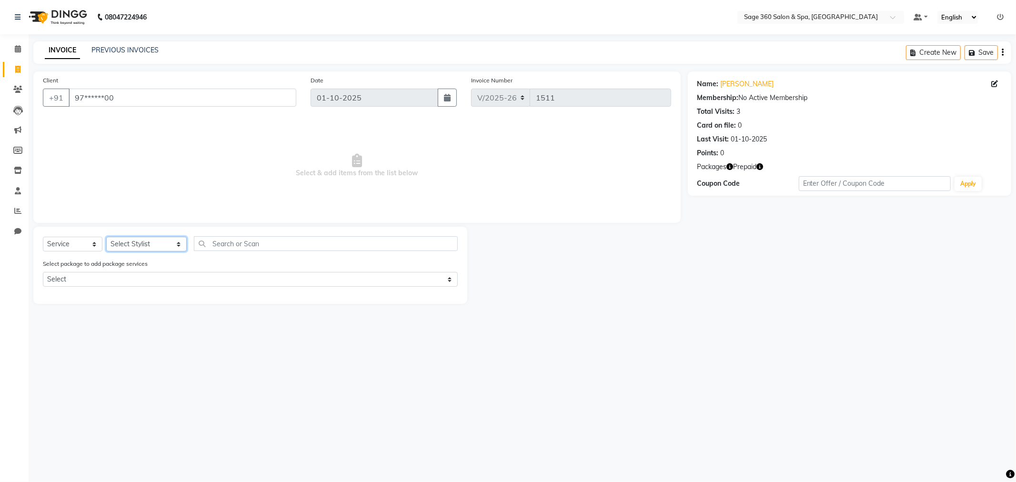
click at [141, 247] on select "Select Stylist [PERSON_NAME] [PERSON_NAME] Kavana [PERSON_NAME] [PERSON_NAME] […" at bounding box center [146, 244] width 80 height 15
select select "85325"
click at [106, 237] on select "Select Stylist [PERSON_NAME] [PERSON_NAME] Kavana [PERSON_NAME] [PERSON_NAME] […" at bounding box center [146, 244] width 80 height 15
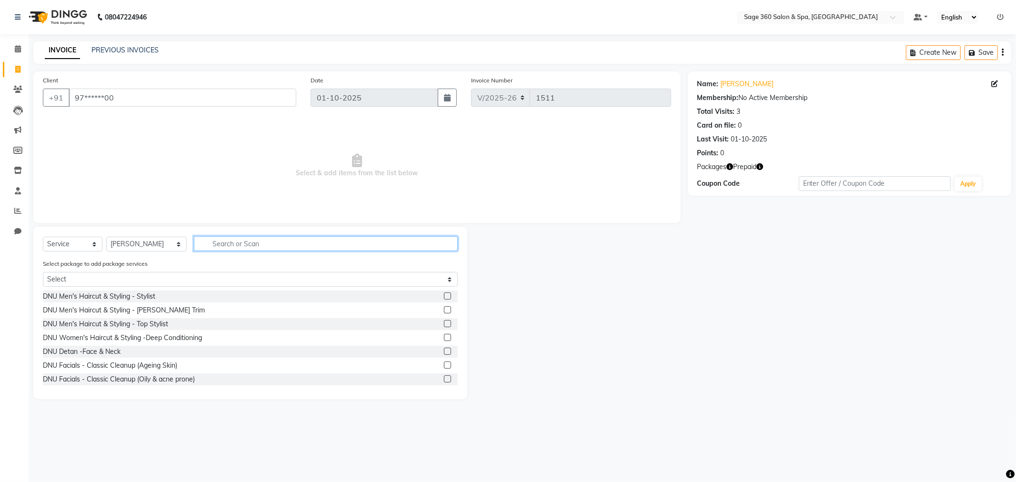
click at [236, 239] on input "text" at bounding box center [326, 243] width 264 height 15
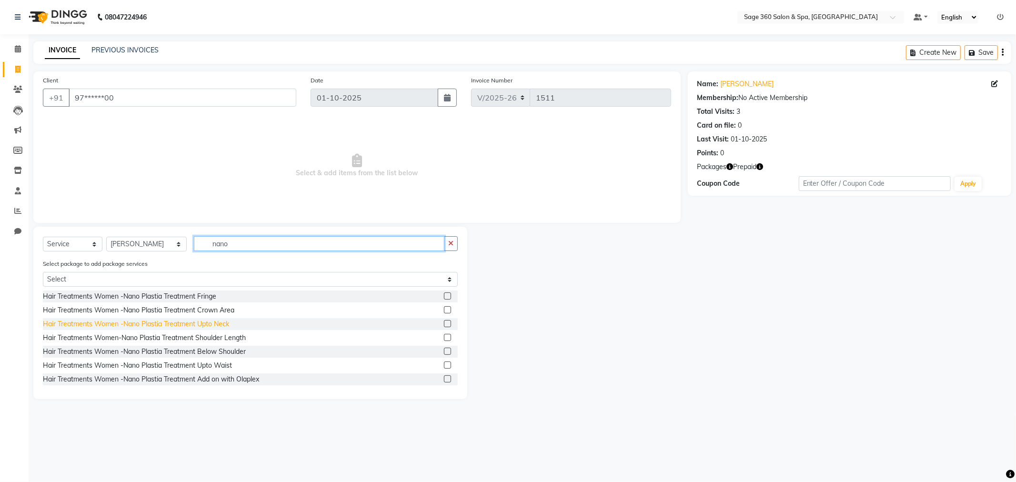
type input "nano"
click at [212, 323] on div "Hair Treatments Women -Nano Plastia Treatment Upto Neck" at bounding box center [136, 324] width 186 height 10
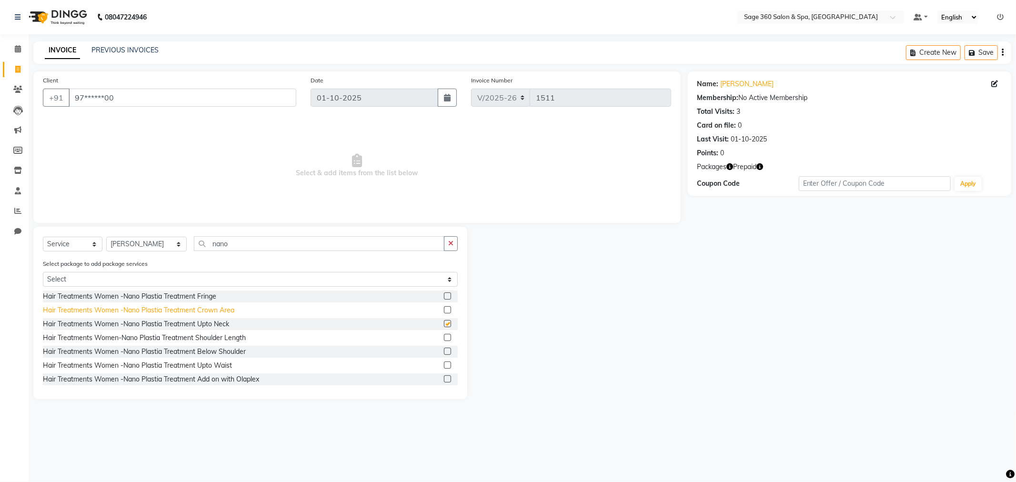
checkbox input "false"
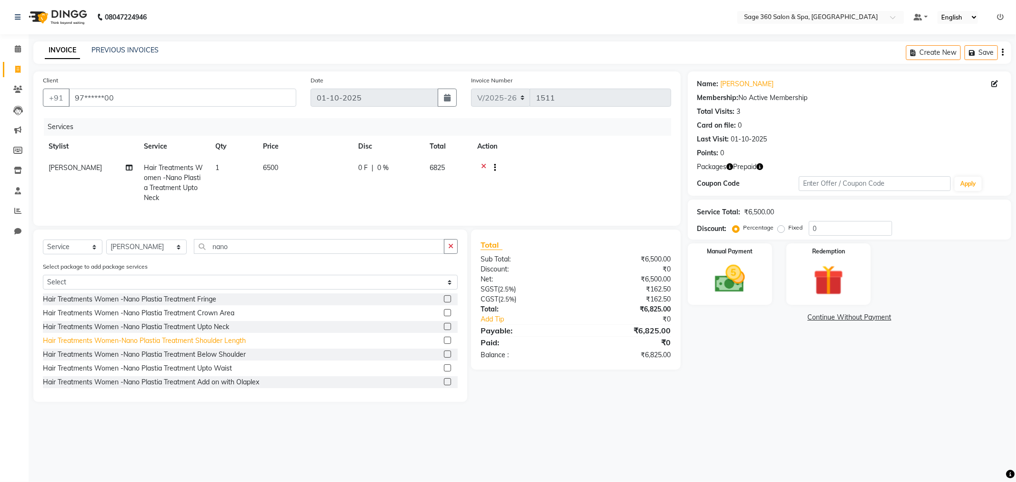
click at [208, 346] on div "Hair Treatments Women-Nano Plastia Treatment Shoulder Length" at bounding box center [144, 341] width 203 height 10
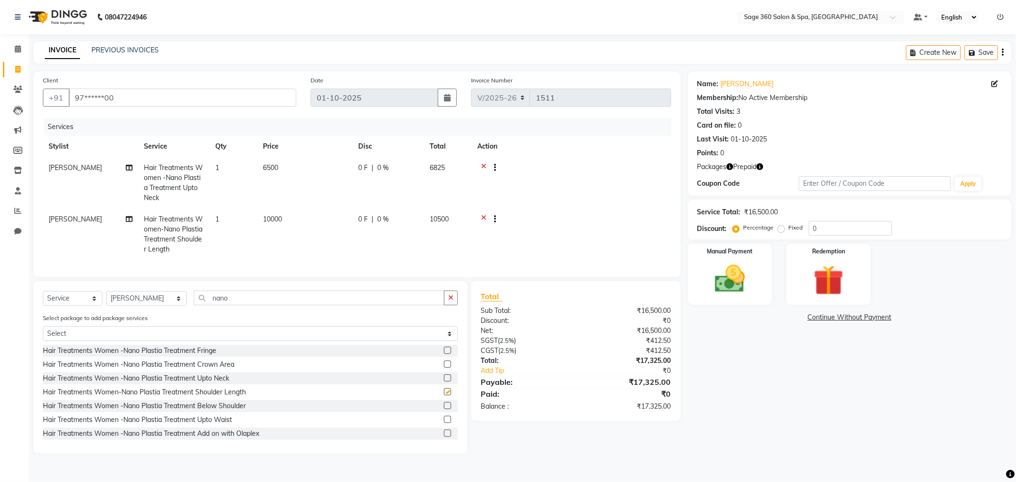
checkbox input "false"
click at [482, 164] on icon at bounding box center [483, 169] width 5 height 12
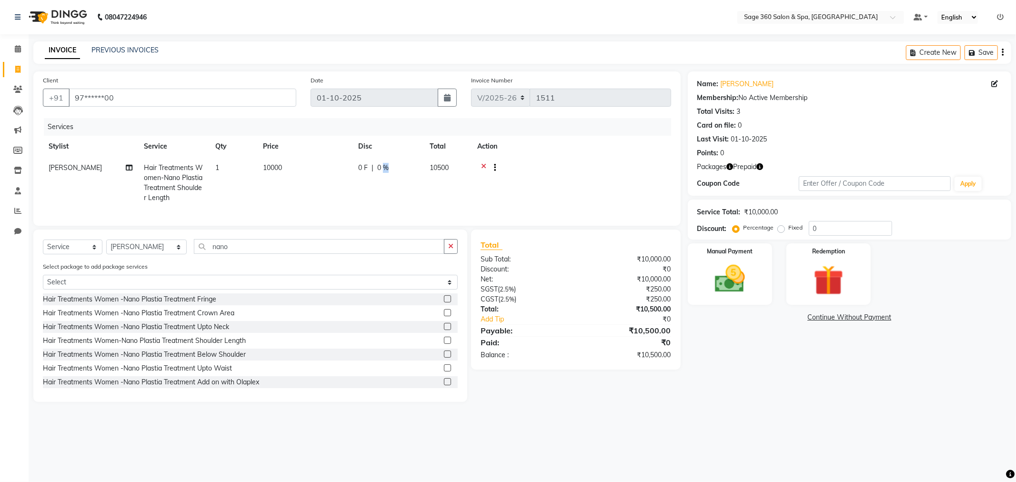
click at [385, 163] on span "0 %" at bounding box center [382, 168] width 11 height 10
select select "85325"
click at [459, 170] on input "0" at bounding box center [459, 170] width 29 height 15
type input "28"
click at [502, 174] on tr "[PERSON_NAME] [PERSON_NAME] [PERSON_NAME] [PERSON_NAME] [PERSON_NAME] [PERSON_N…" at bounding box center [357, 182] width 628 height 50
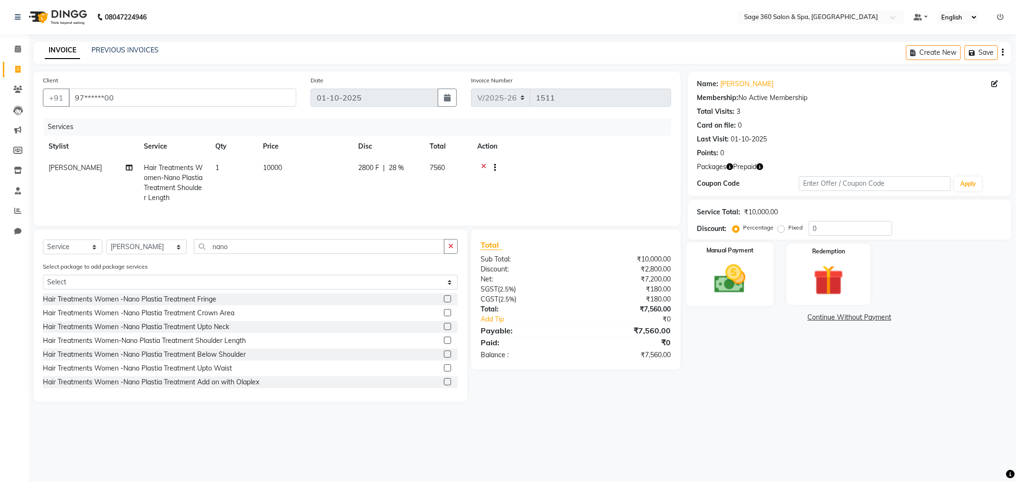
click at [710, 279] on img at bounding box center [729, 279] width 51 height 36
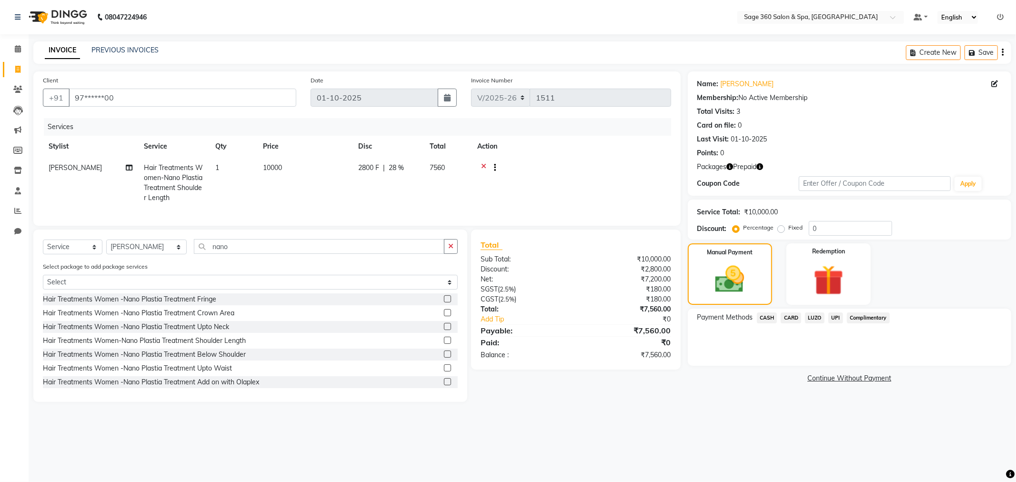
click at [783, 315] on span "CARD" at bounding box center [790, 317] width 20 height 11
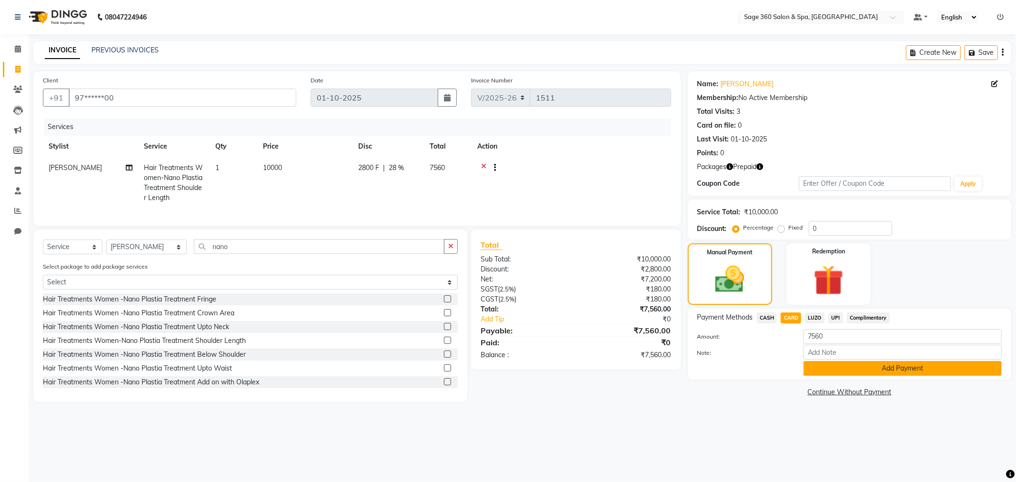
click at [839, 367] on button "Add Payment" at bounding box center [902, 368] width 198 height 15
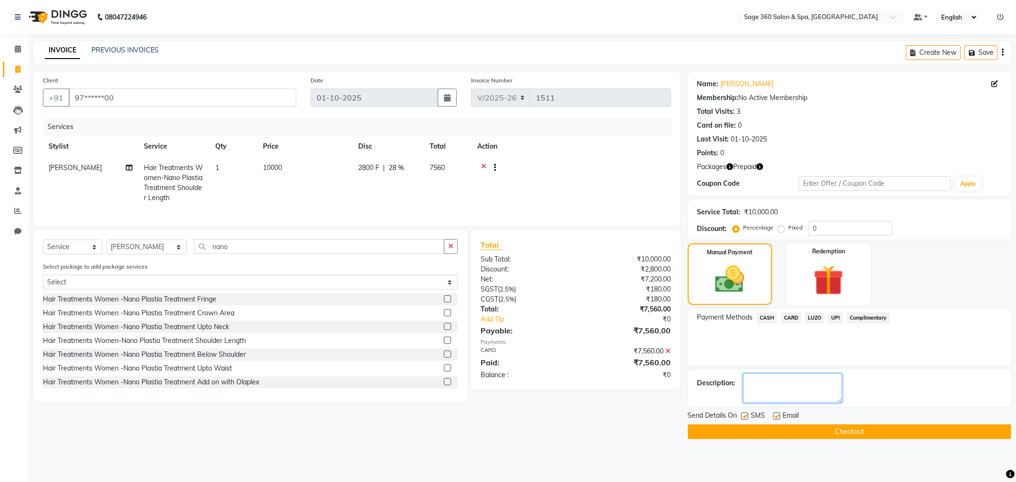
click at [771, 384] on textarea at bounding box center [792, 388] width 99 height 30
click at [819, 381] on textarea at bounding box center [792, 388] width 99 height 30
click at [819, 382] on textarea at bounding box center [792, 388] width 99 height 30
click at [817, 384] on textarea at bounding box center [792, 388] width 99 height 30
click at [817, 385] on textarea at bounding box center [792, 388] width 99 height 30
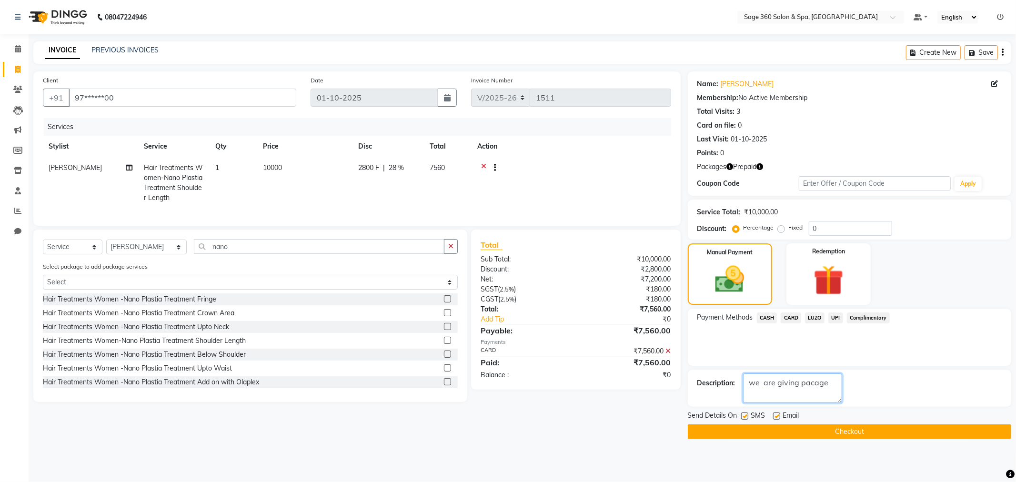
click at [817, 385] on textarea at bounding box center [792, 388] width 99 height 30
click at [831, 383] on textarea at bounding box center [792, 388] width 99 height 30
type textarea "we are giving pacage limite exation"
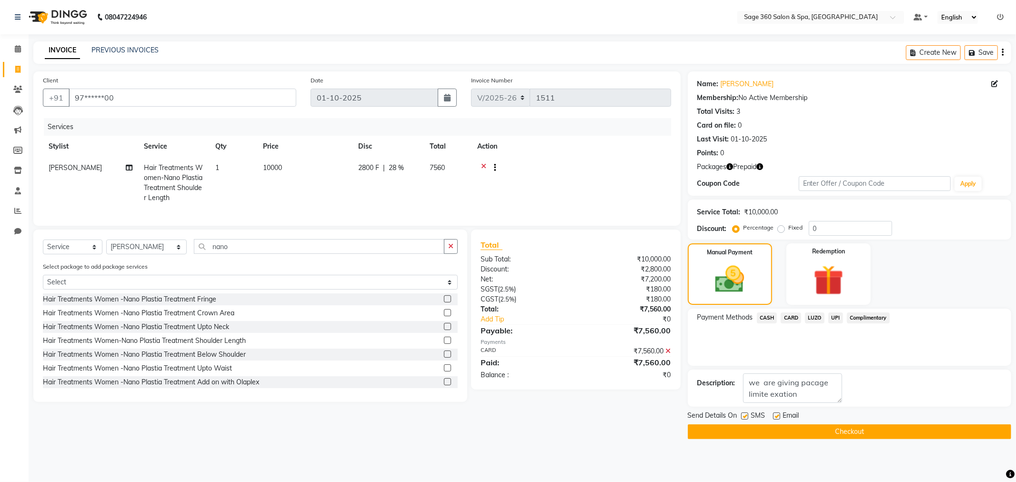
drag, startPoint x: 774, startPoint y: 426, endPoint x: 804, endPoint y: 426, distance: 29.5
click at [777, 426] on button "Checkout" at bounding box center [849, 431] width 323 height 15
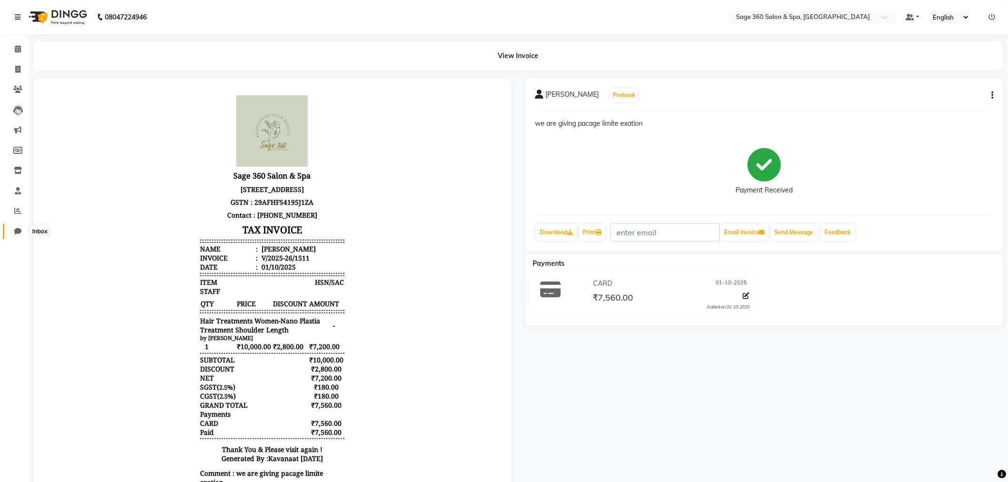
click at [20, 233] on icon at bounding box center [17, 231] width 7 height 7
select select "100"
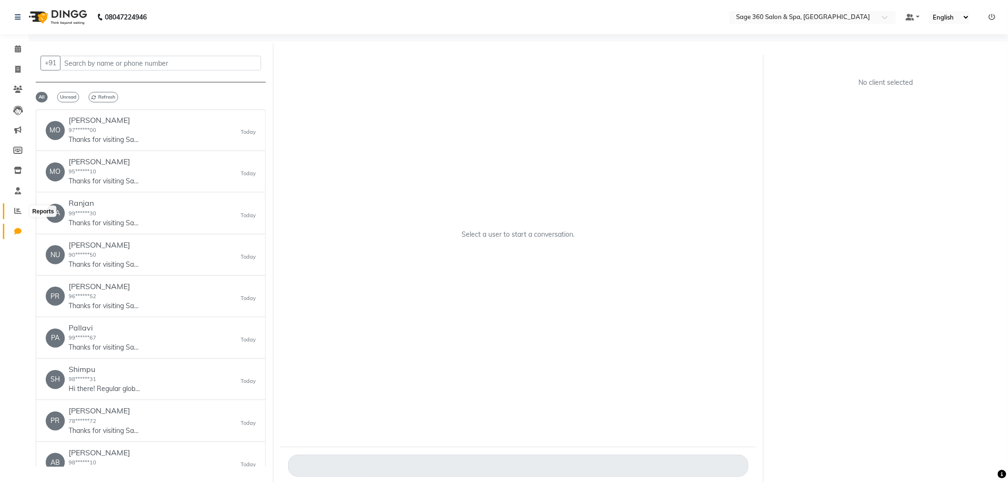
click at [14, 213] on icon at bounding box center [17, 210] width 7 height 7
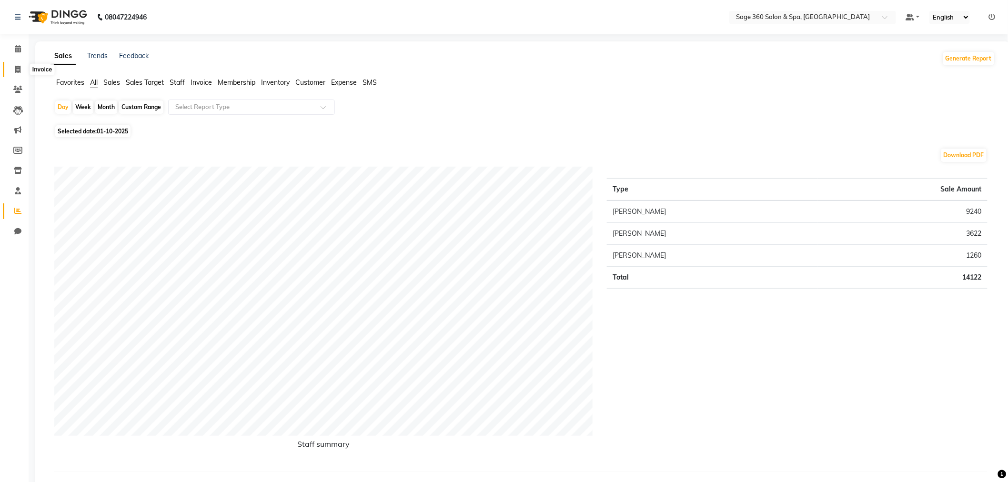
click at [16, 68] on icon at bounding box center [17, 69] width 5 height 7
select select "service"
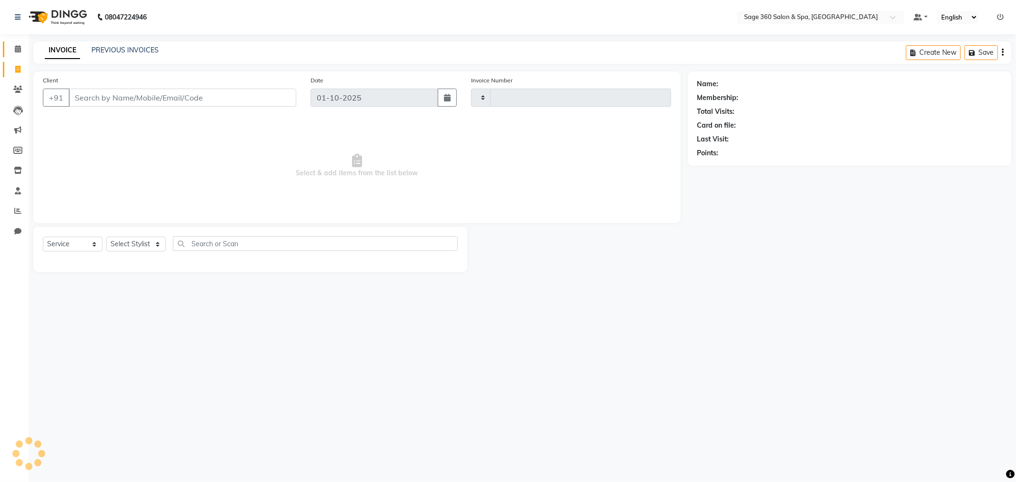
type input "1512"
select select "7678"
drag, startPoint x: 14, startPoint y: 50, endPoint x: 14, endPoint y: 70, distance: 20.9
click at [15, 49] on icon at bounding box center [18, 48] width 6 height 7
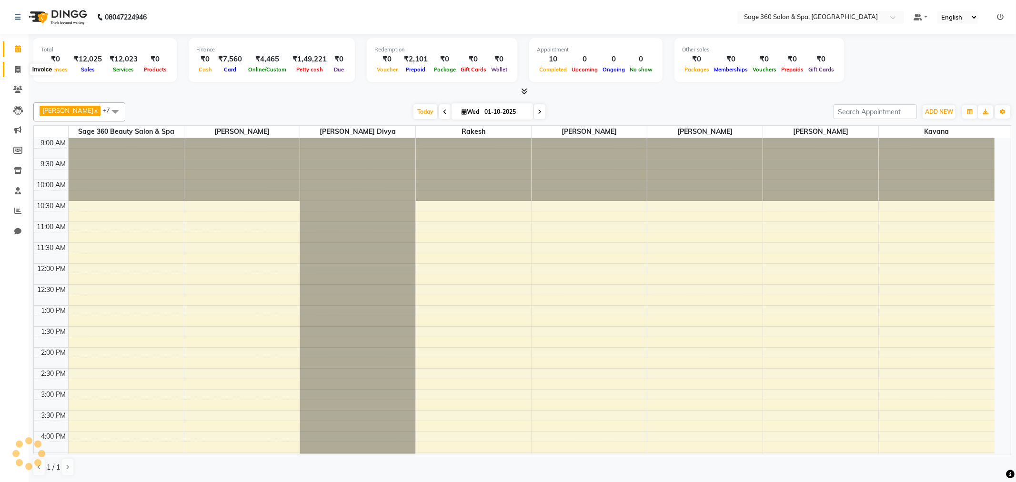
click at [15, 70] on icon at bounding box center [17, 69] width 5 height 7
select select "service"
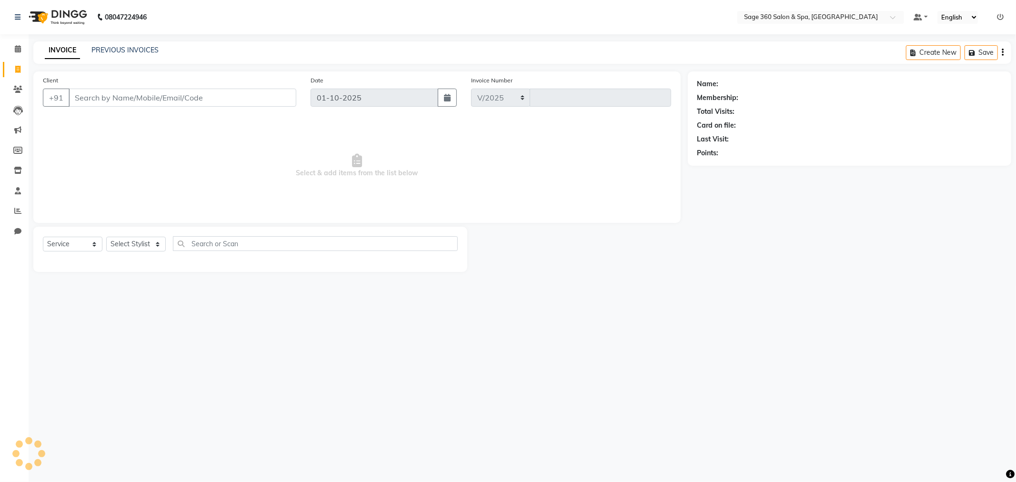
select select "7678"
type input "1512"
click at [15, 213] on icon at bounding box center [17, 210] width 7 height 7
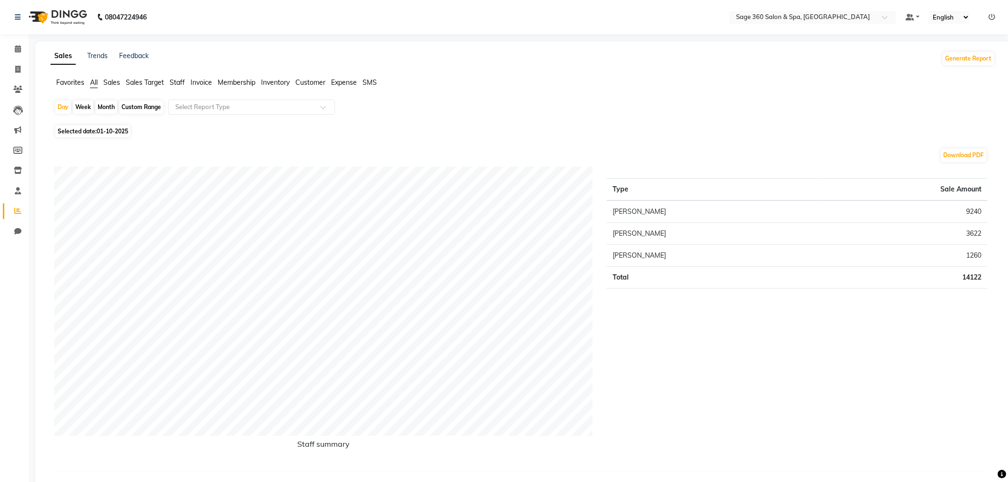
click at [172, 87] on li "Staff" at bounding box center [177, 83] width 15 height 10
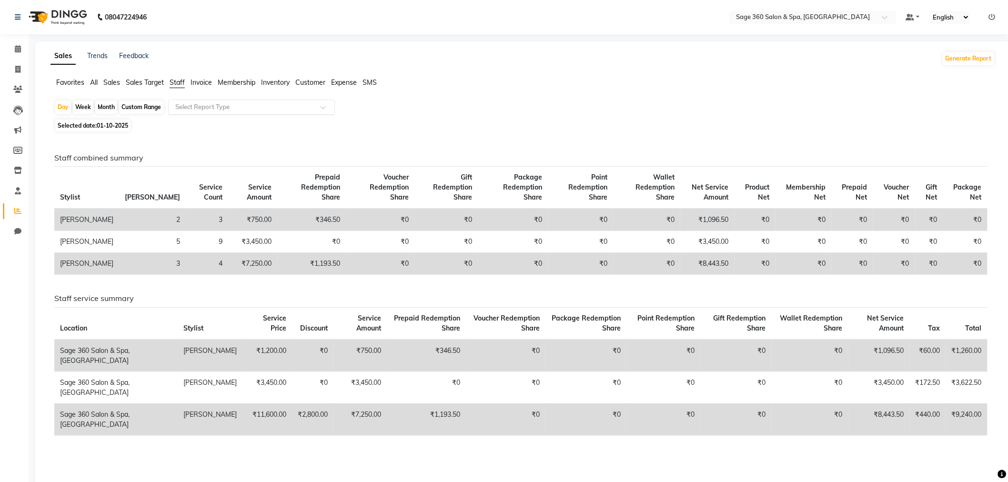
click at [203, 105] on input "text" at bounding box center [241, 107] width 137 height 10
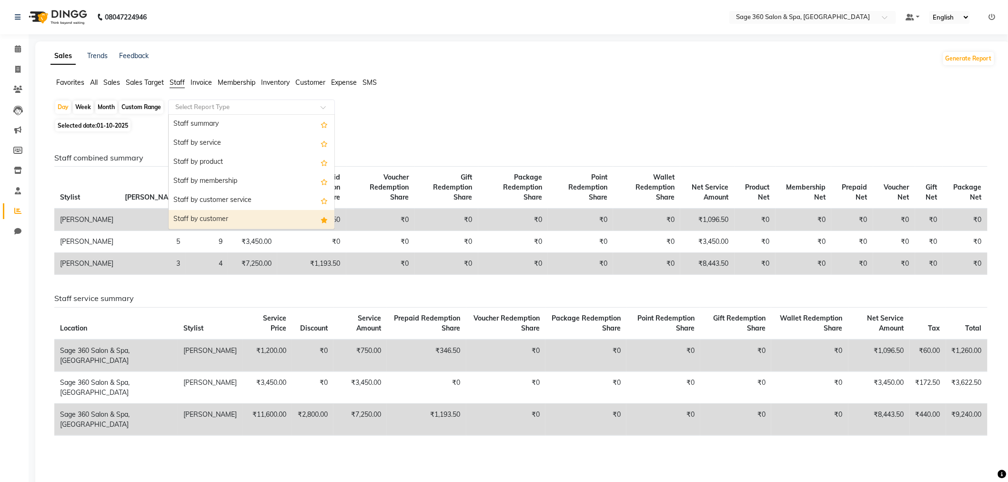
click at [216, 216] on div "Staff by customer" at bounding box center [252, 219] width 166 height 19
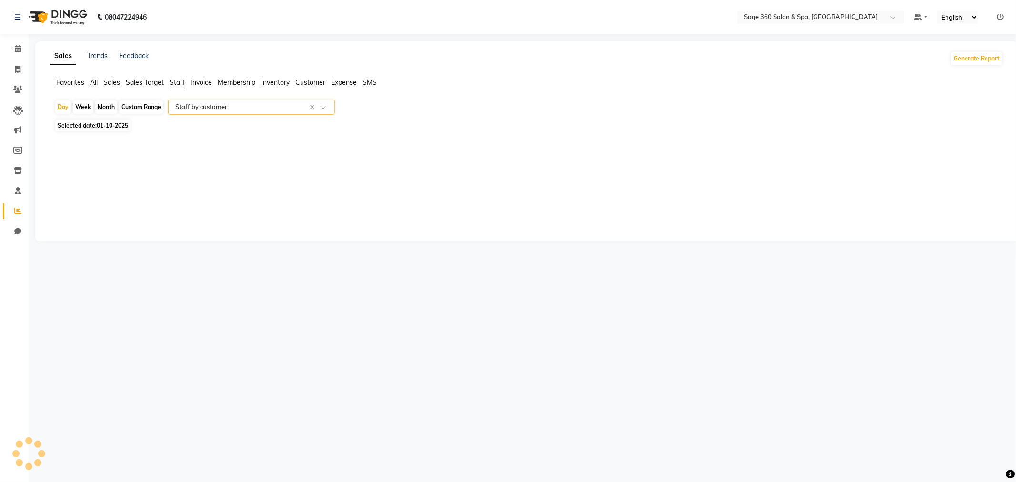
select select "full_report"
select select "csv"
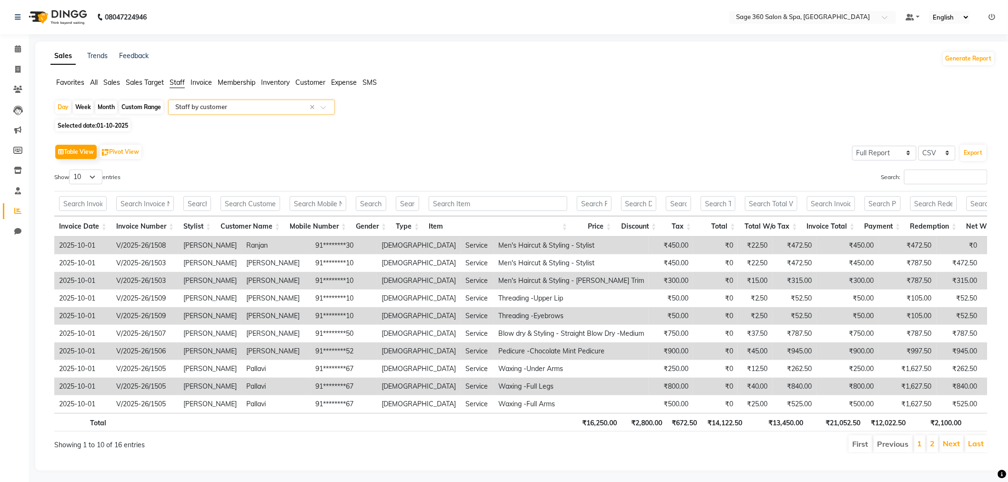
click at [146, 105] on div "Custom Range" at bounding box center [141, 106] width 44 height 13
select select "10"
select select "2025"
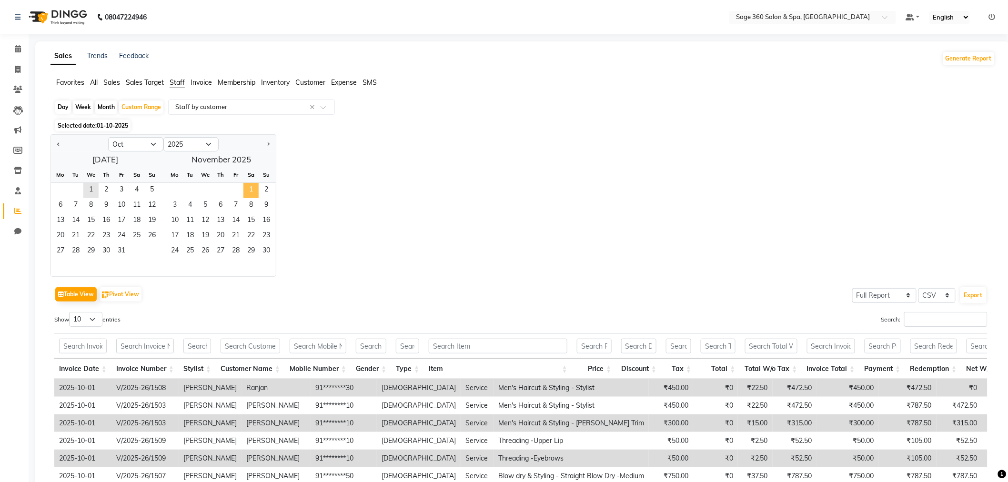
click at [252, 193] on span "1" at bounding box center [250, 190] width 15 height 15
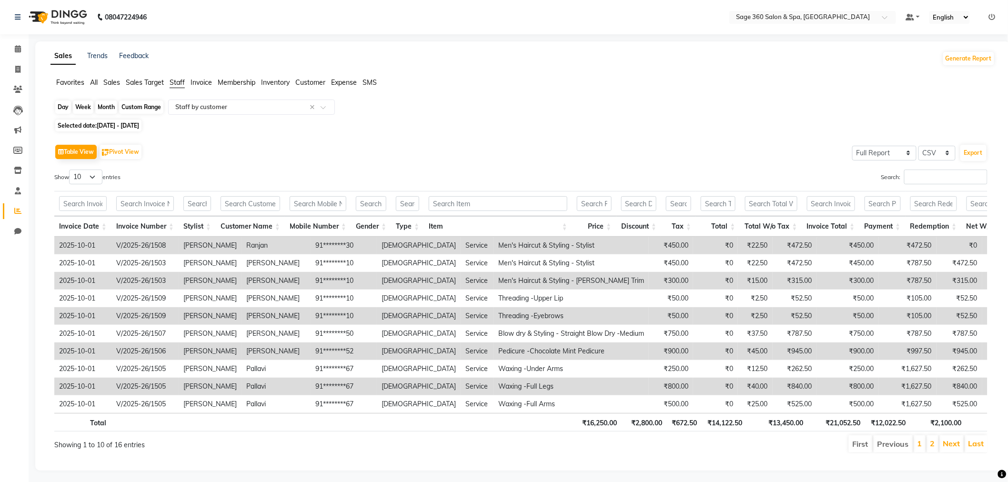
click at [138, 107] on div "Custom Range" at bounding box center [141, 106] width 44 height 13
select select "10"
select select "2025"
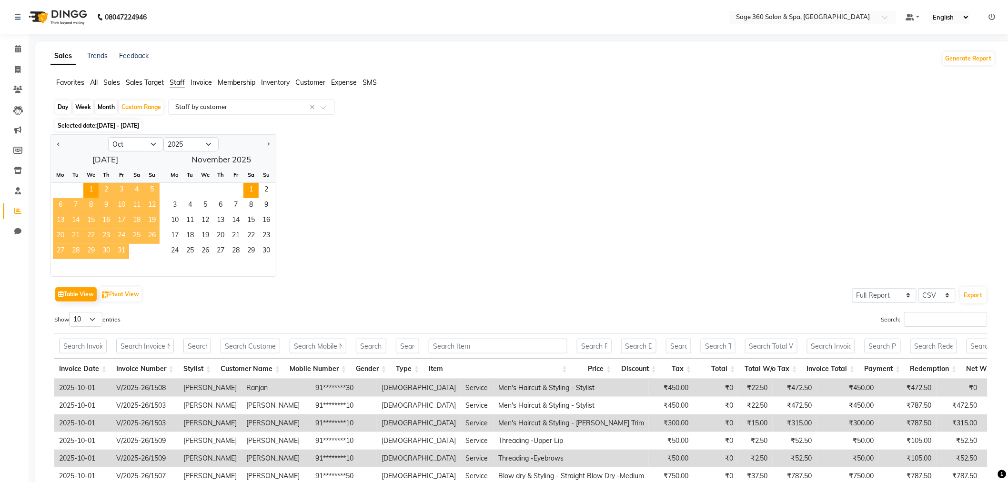
click at [150, 99] on app-reports "Favorites All Sales Sales Target Staff Invoice Membership Inventory Customer Ex…" at bounding box center [523, 341] width 956 height 526
click at [69, 105] on div "Day" at bounding box center [63, 106] width 16 height 13
select select "10"
select select "2025"
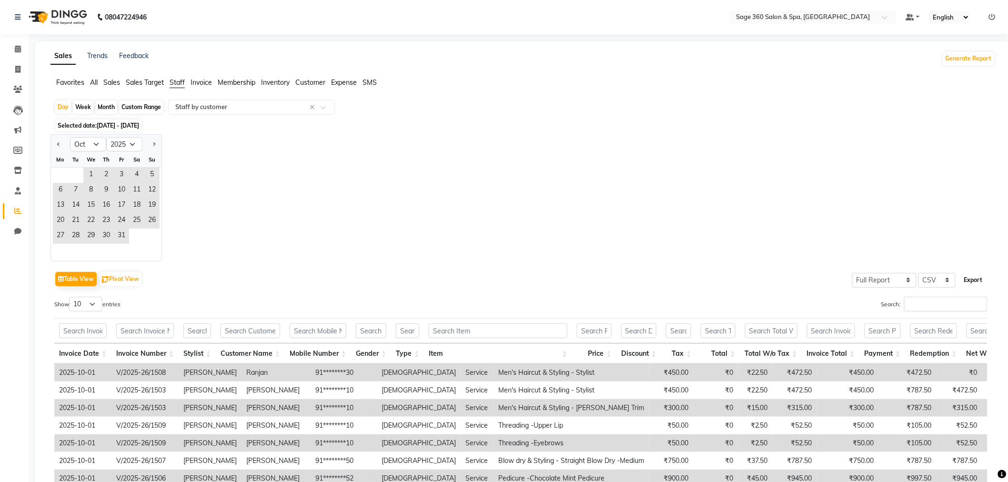
click at [971, 279] on button "Export" at bounding box center [973, 280] width 26 height 16
drag, startPoint x: 11, startPoint y: 63, endPoint x: 12, endPoint y: 50, distance: 12.9
click at [11, 63] on link "Invoice" at bounding box center [14, 70] width 23 height 16
select select "service"
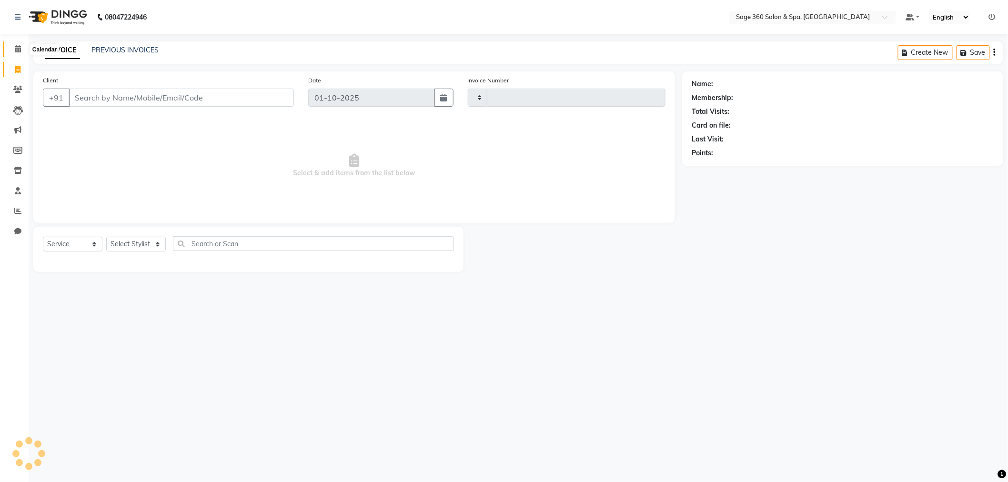
type input "1512"
click at [13, 47] on span at bounding box center [18, 49] width 17 height 11
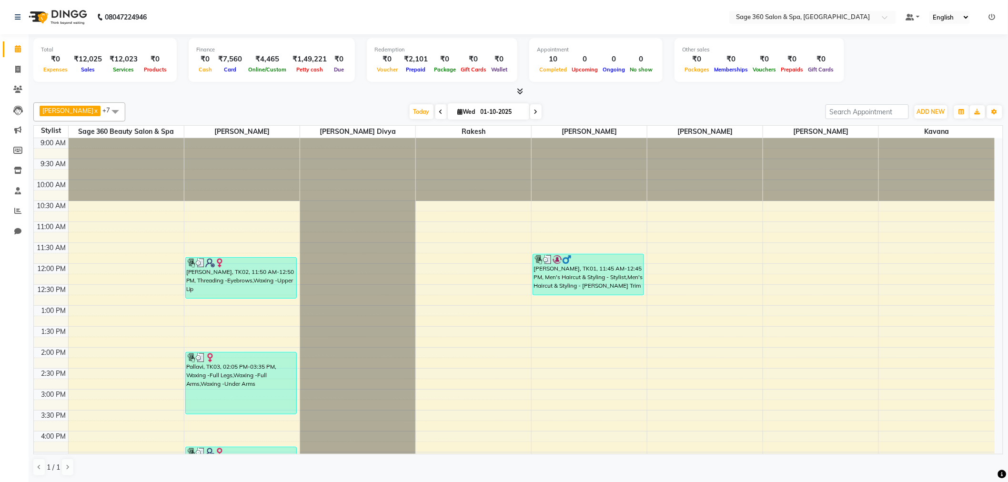
click at [16, 221] on li "Chat" at bounding box center [14, 231] width 29 height 20
click at [15, 204] on link "Reports" at bounding box center [14, 211] width 23 height 16
